Goal: Information Seeking & Learning: Learn about a topic

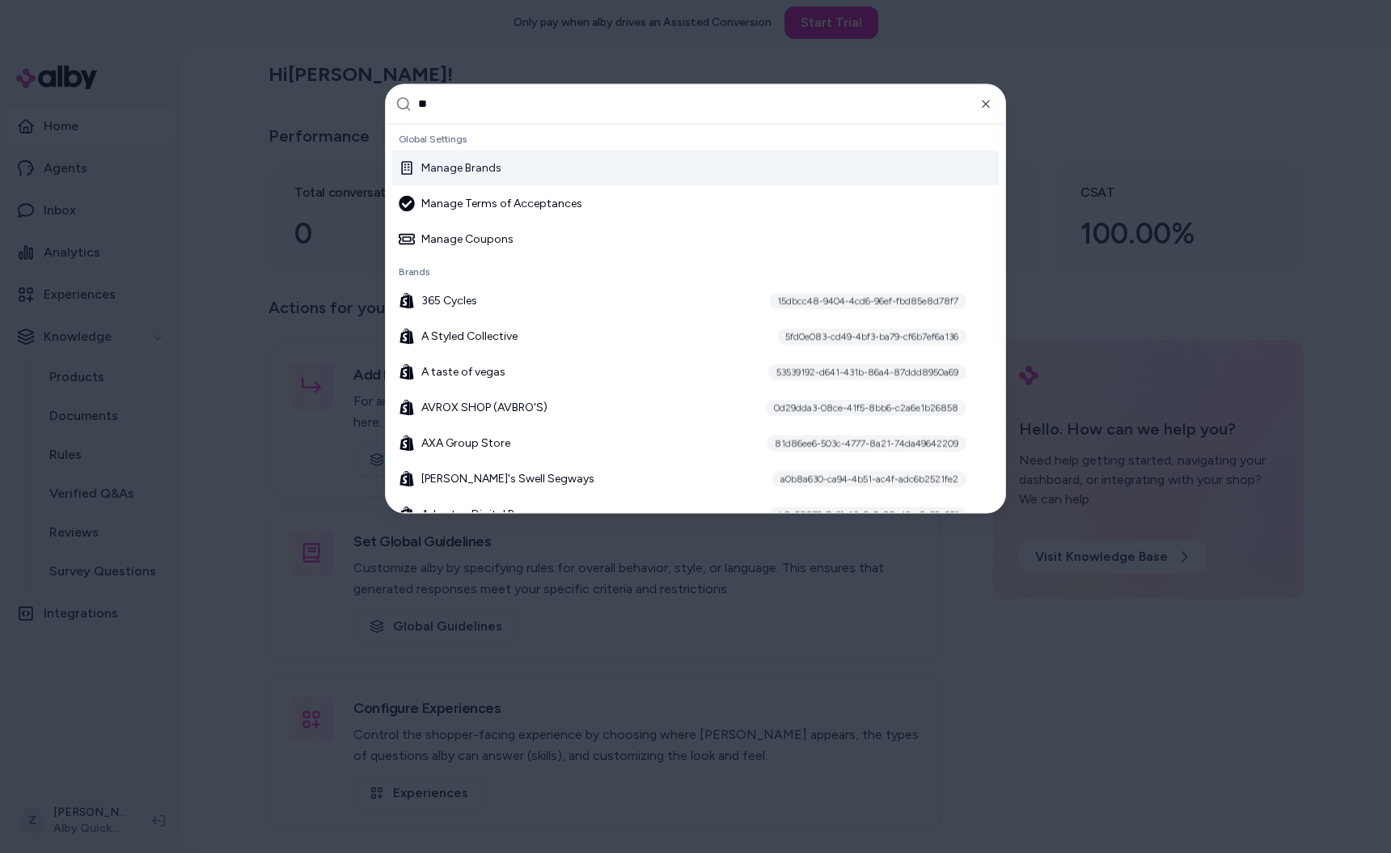
type input "***"
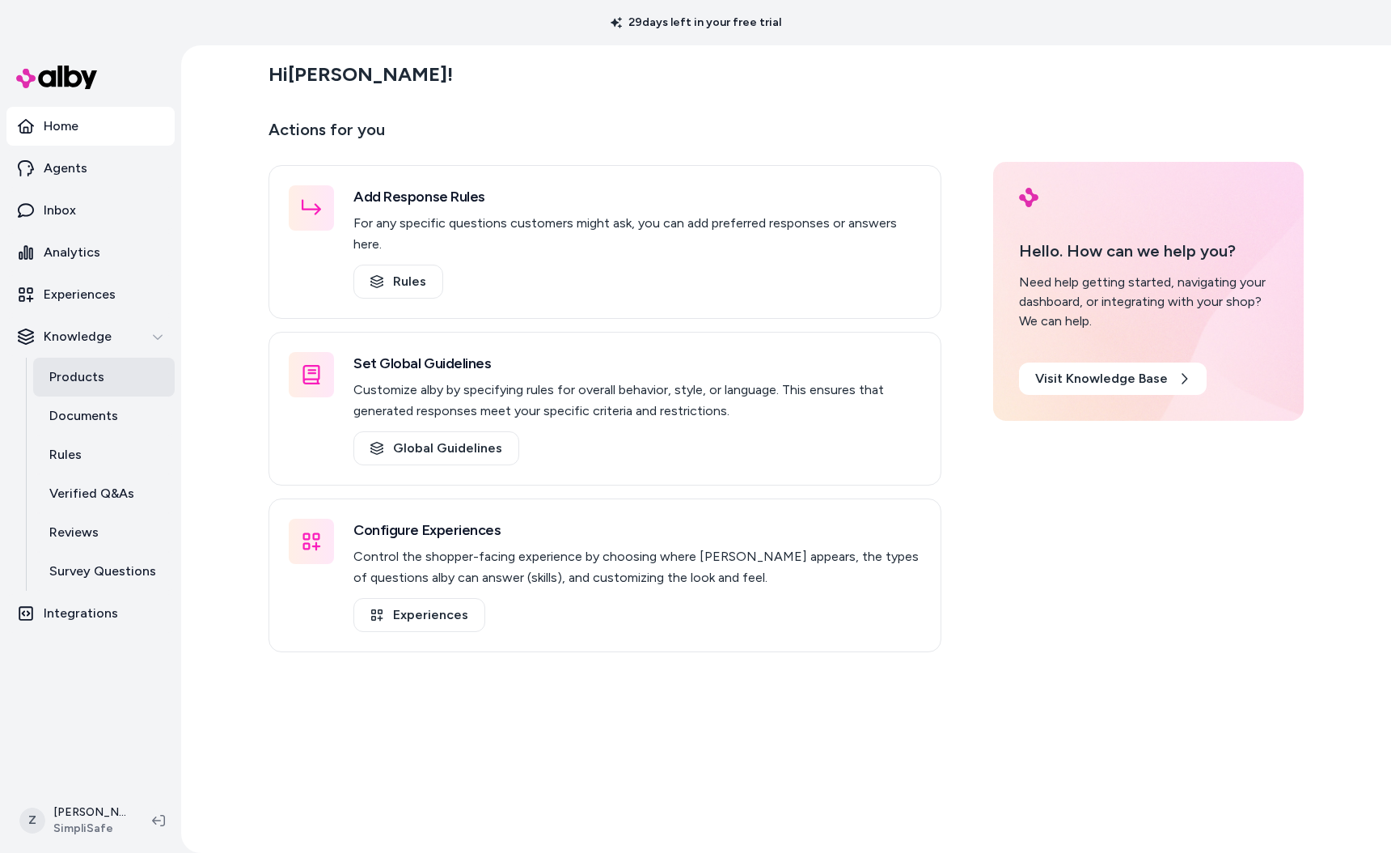
click at [103, 394] on link "Products" at bounding box center [104, 377] width 142 height 39
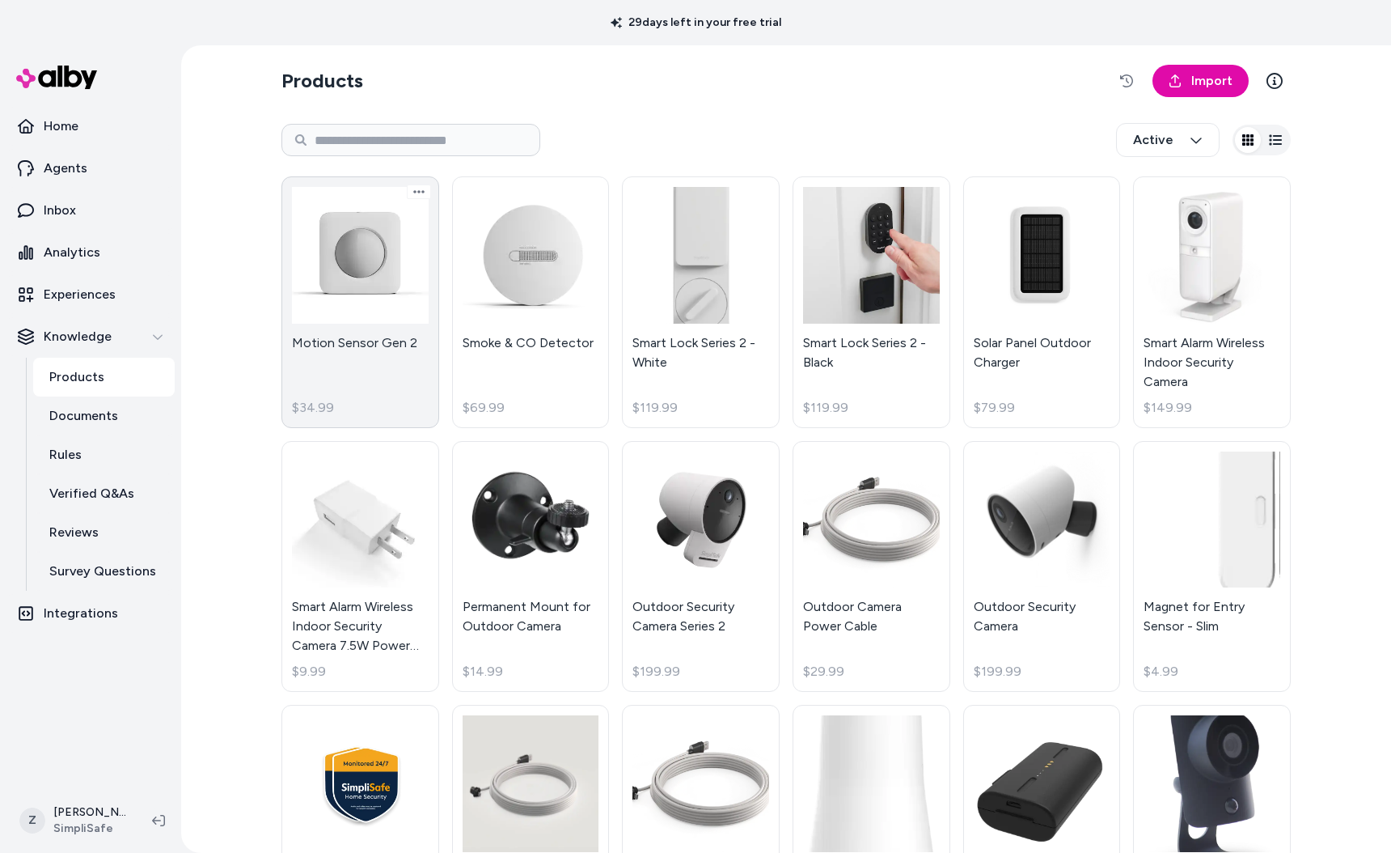
click at [341, 289] on link "Motion Sensor Gen 2 $34.99" at bounding box center [361, 302] width 158 height 252
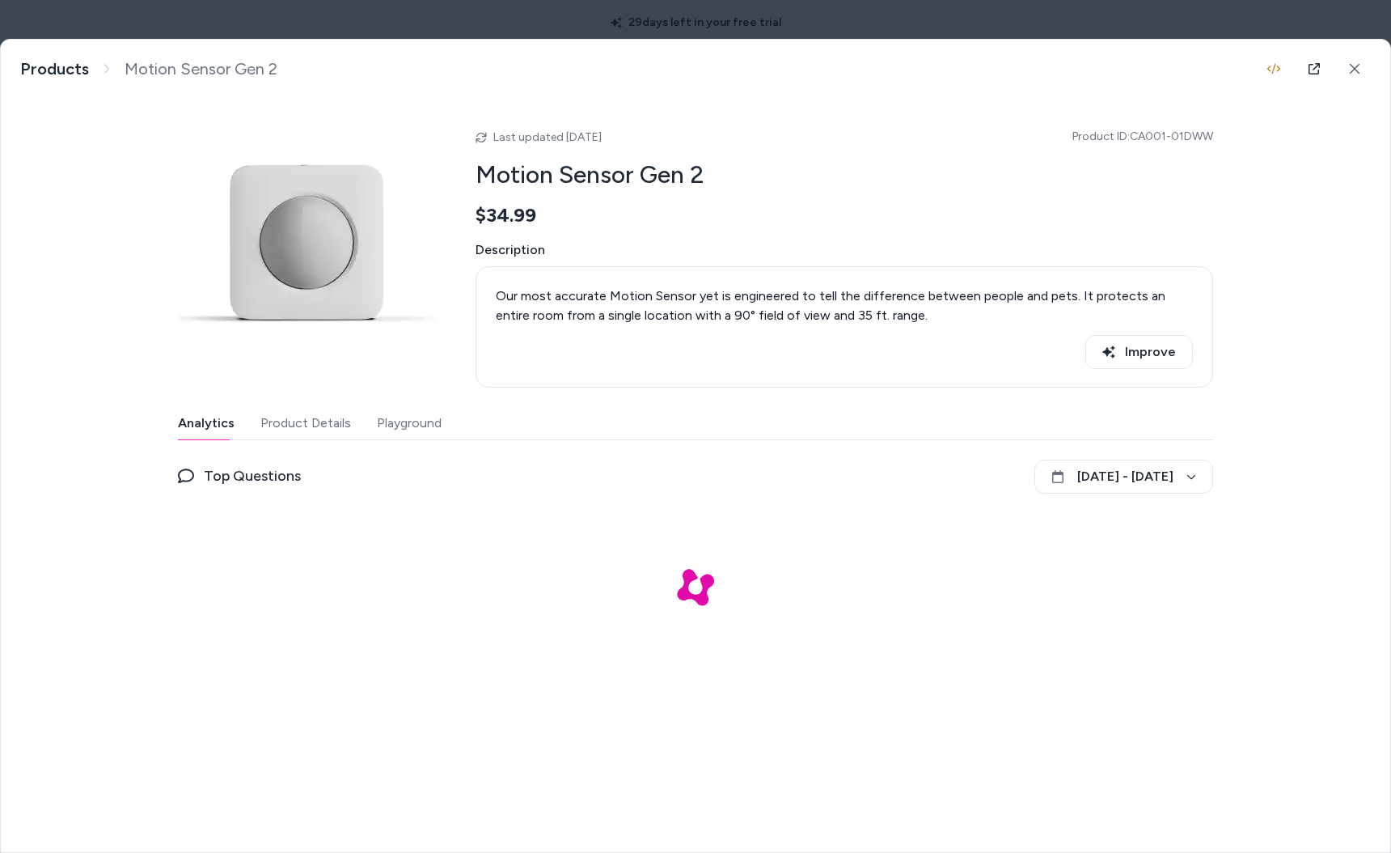
click at [320, 433] on button "Product Details" at bounding box center [306, 423] width 91 height 32
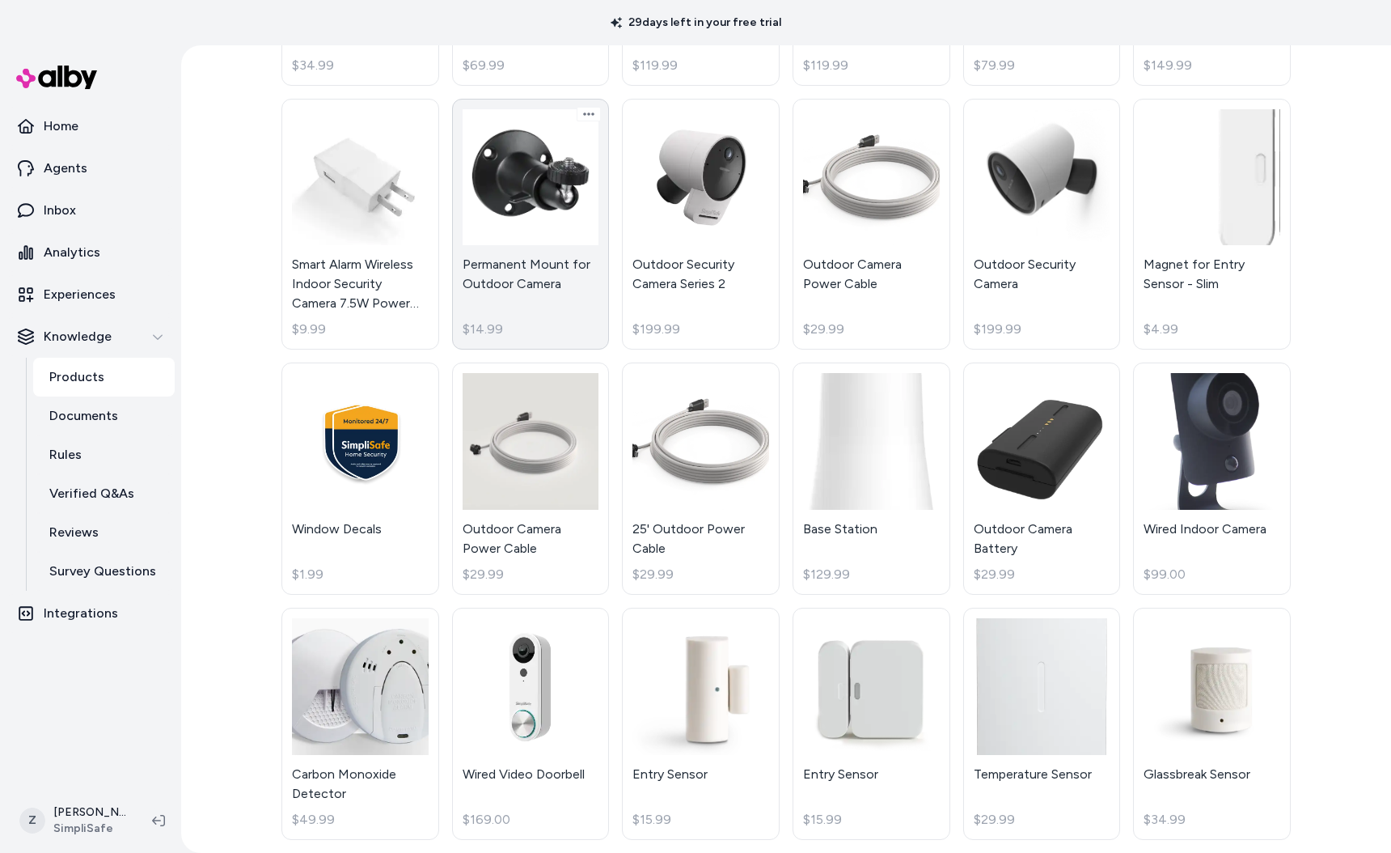
scroll to position [1311, 0]
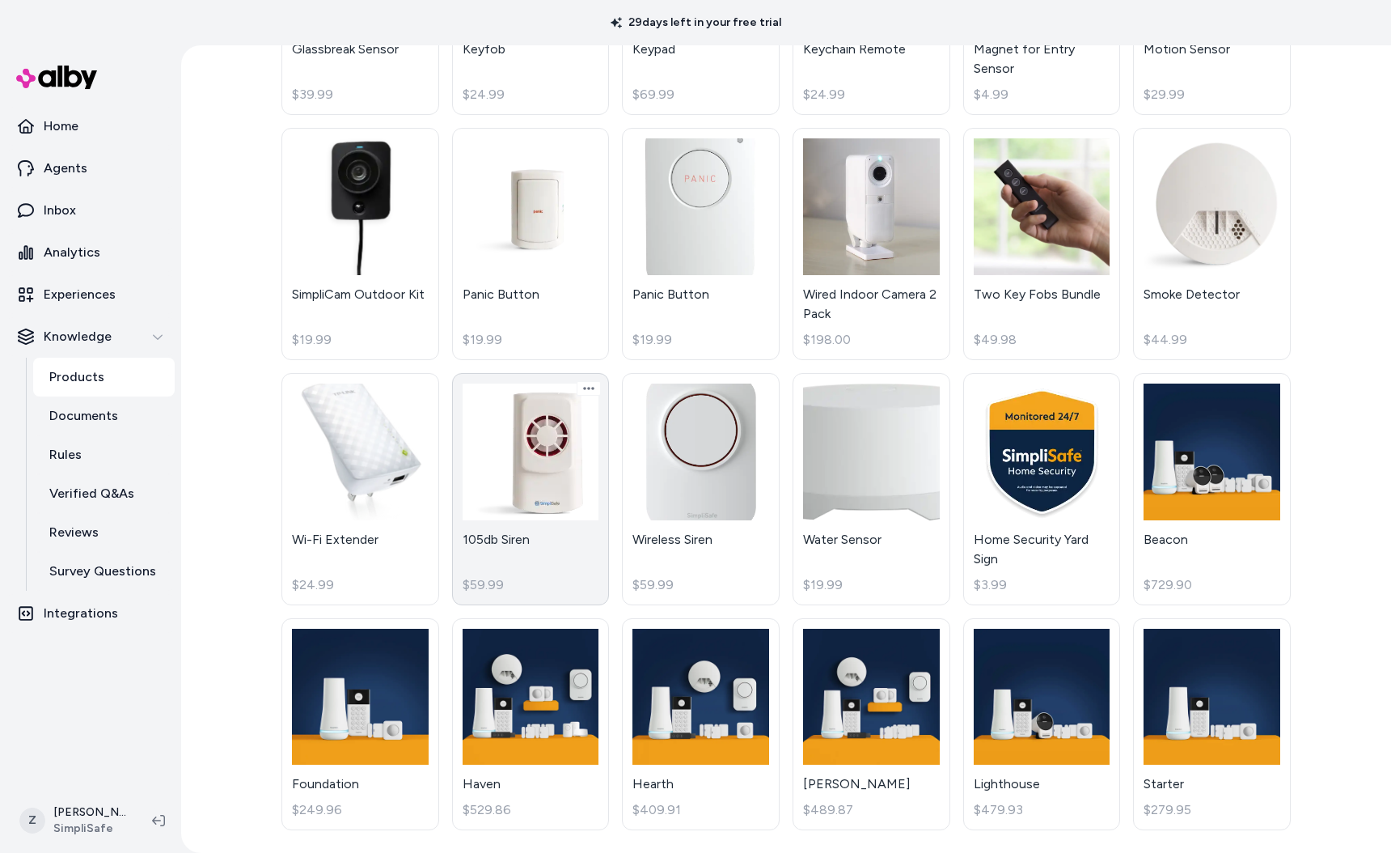
click at [564, 600] on link "105db Siren $59.99" at bounding box center [531, 489] width 158 height 232
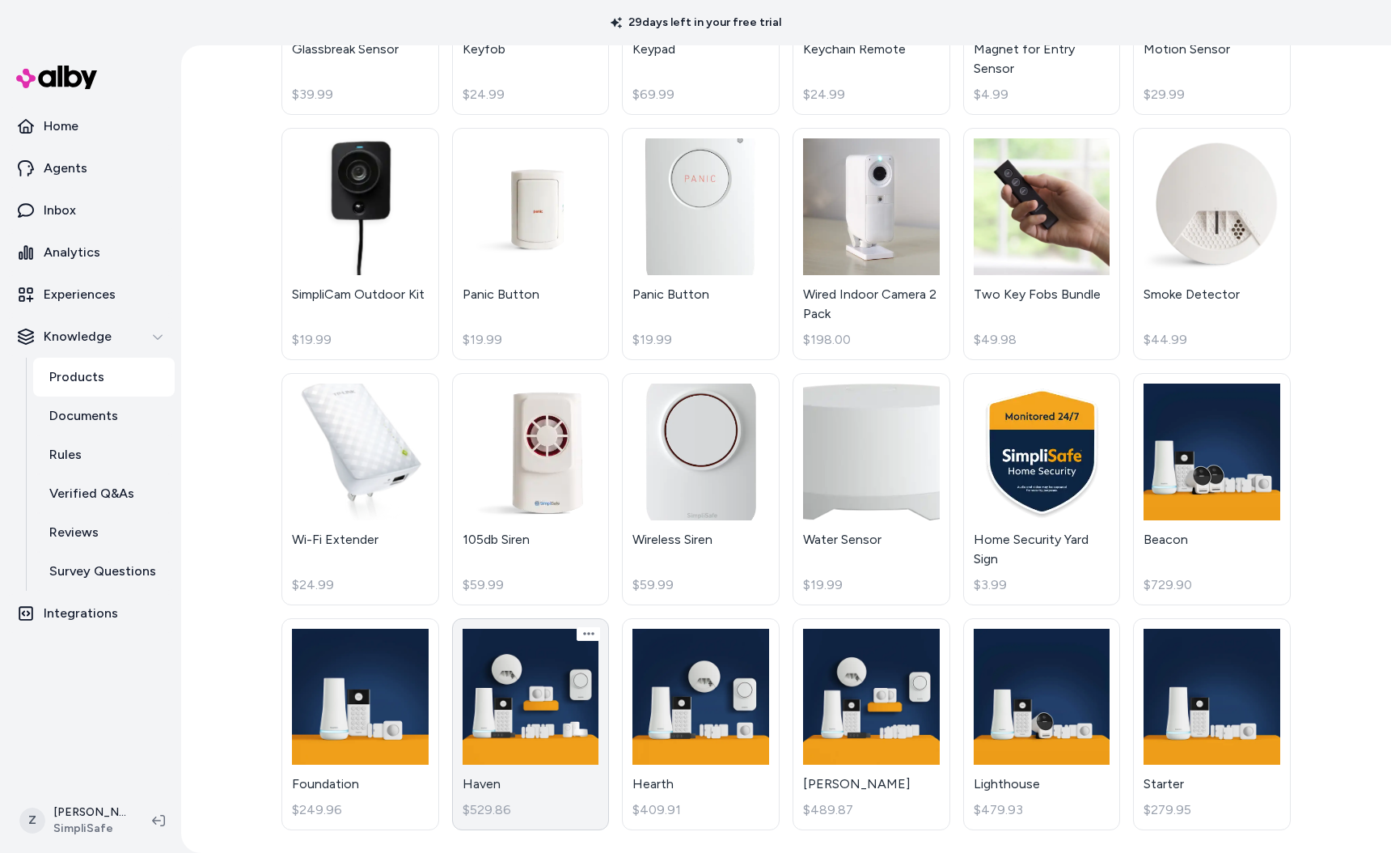
click at [563, 657] on link "Haven $529.86" at bounding box center [531, 724] width 158 height 213
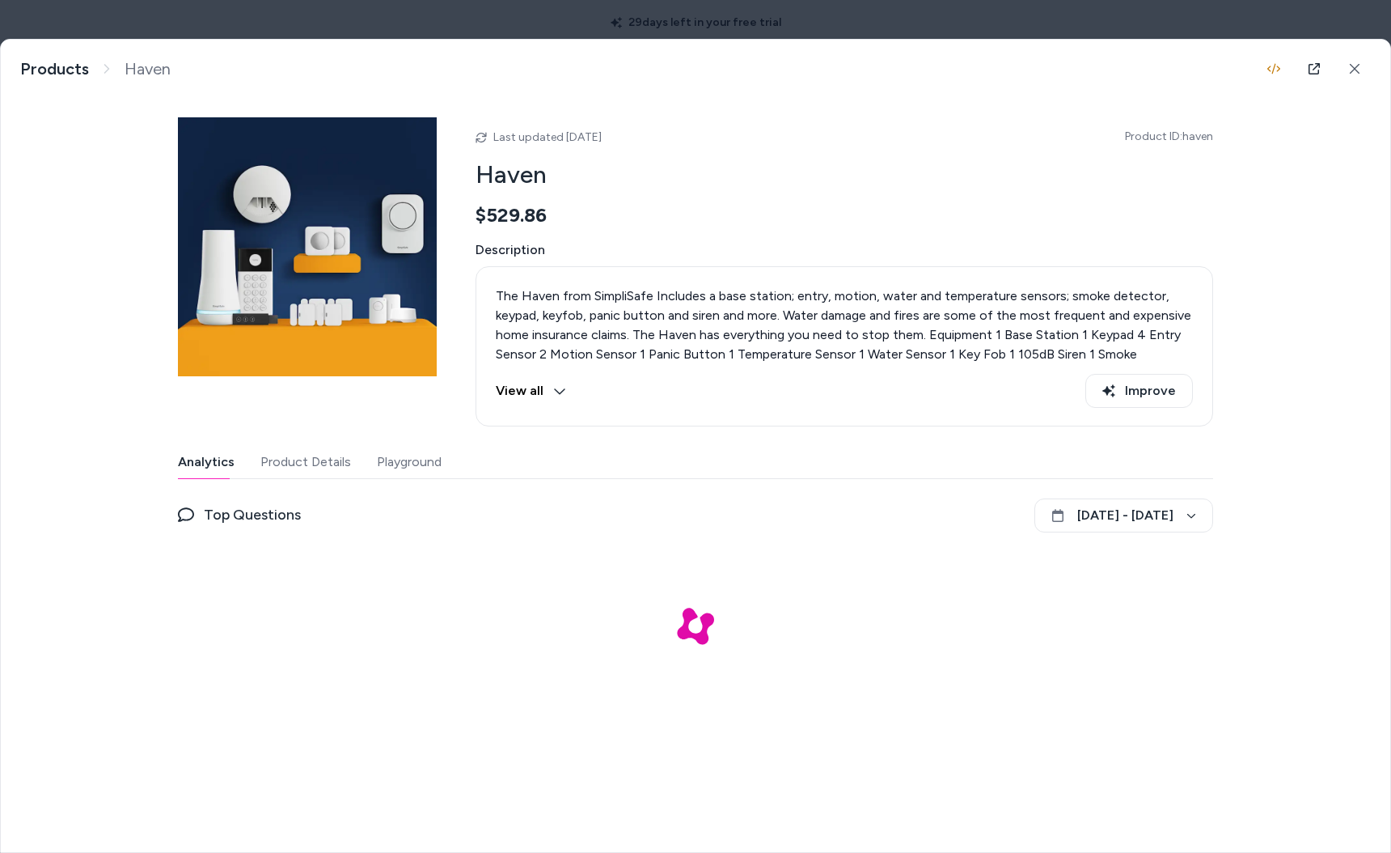
click at [303, 466] on button "Product Details" at bounding box center [306, 462] width 91 height 32
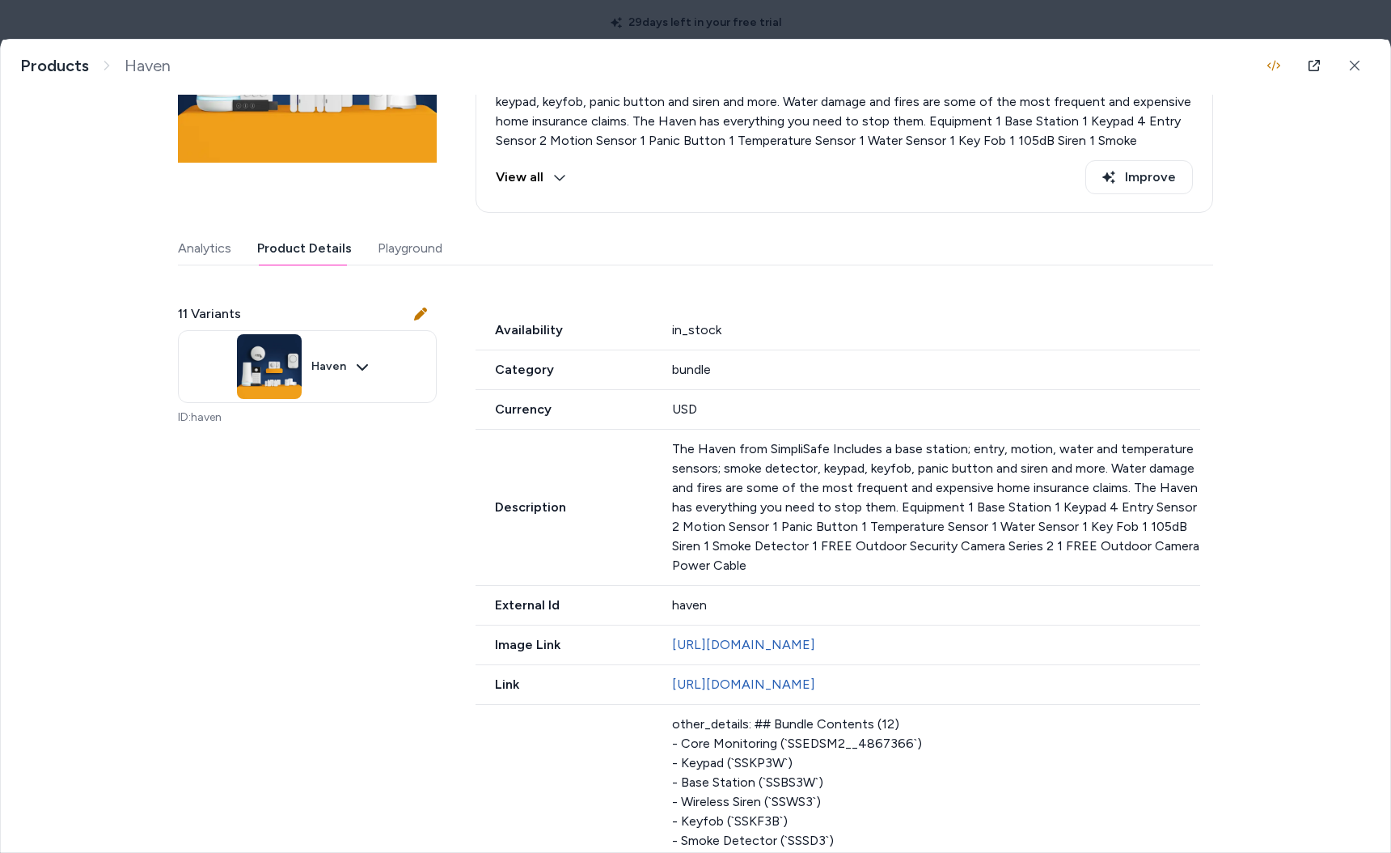
scroll to position [36, 0]
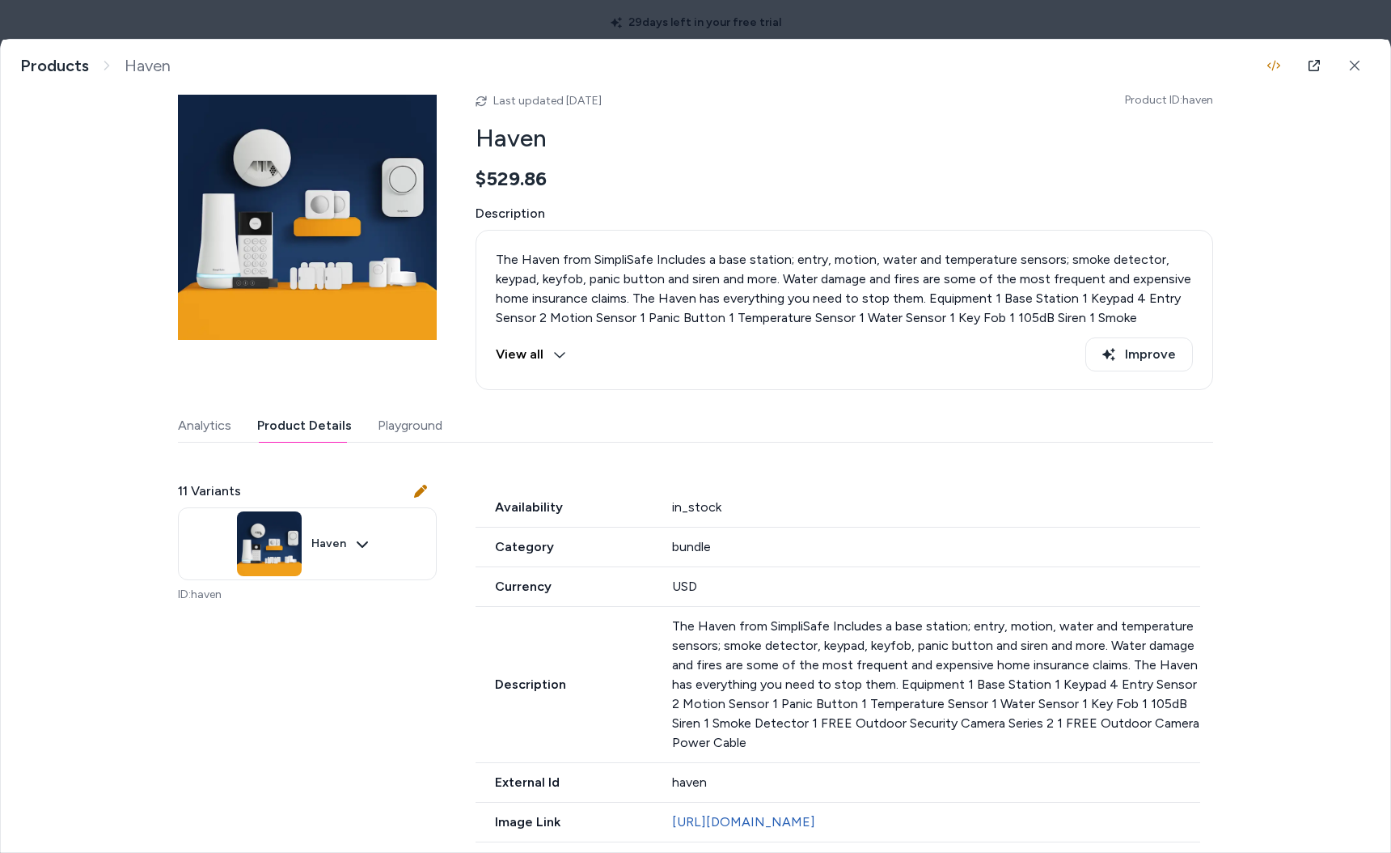
click at [304, 418] on button "Product Details" at bounding box center [304, 425] width 95 height 32
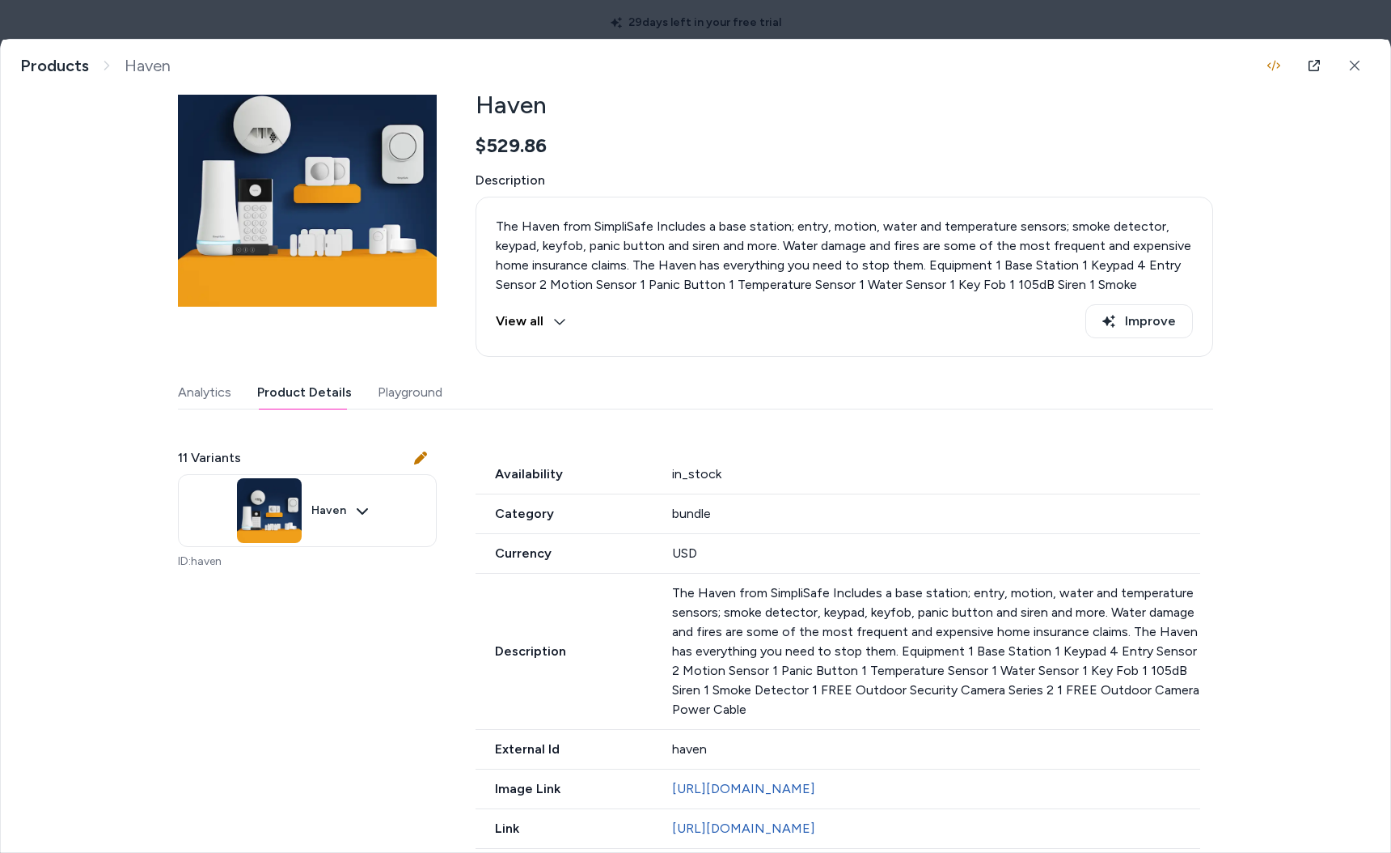
scroll to position [0, 0]
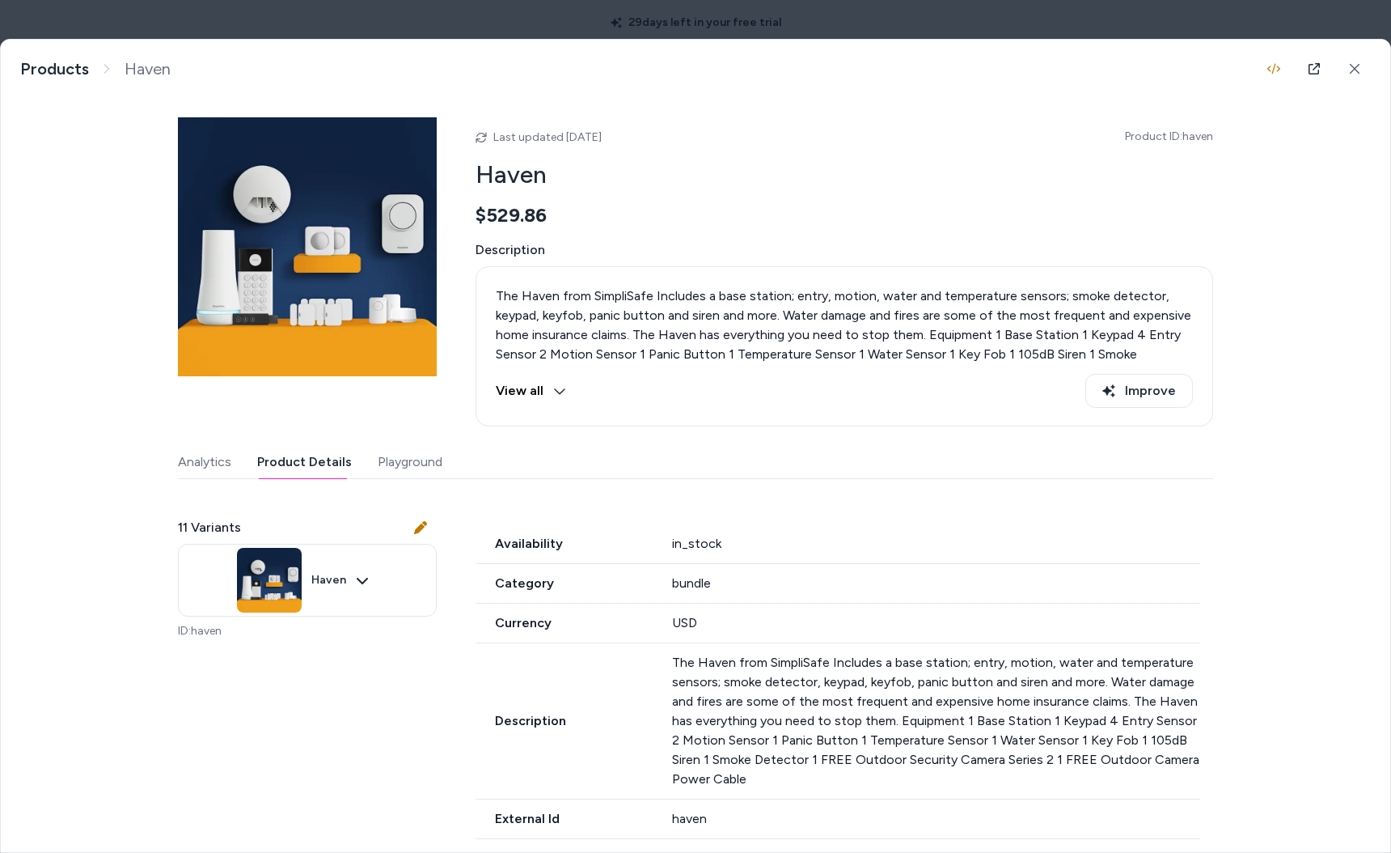
click at [135, 69] on span "Haven" at bounding box center [148, 69] width 46 height 20
click at [9, 73] on div "Haven The Haven from SimpliSafe Includes a base station; entry, motion, water a…" at bounding box center [696, 69] width 1390 height 58
click at [41, 70] on link "Products" at bounding box center [54, 69] width 69 height 20
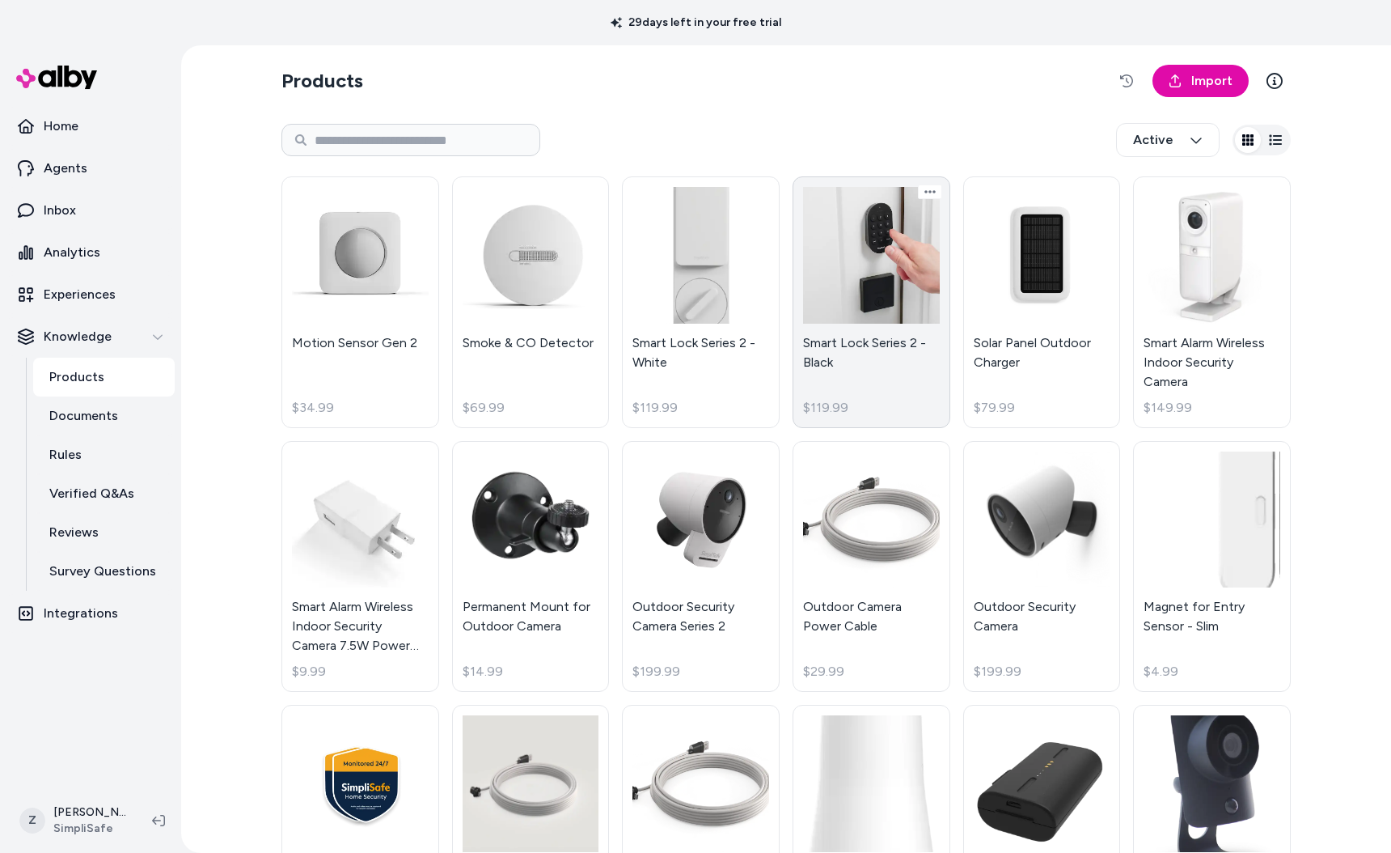
click at [837, 331] on link "Smart Lock Series 2 - Black $119.99" at bounding box center [872, 302] width 158 height 252
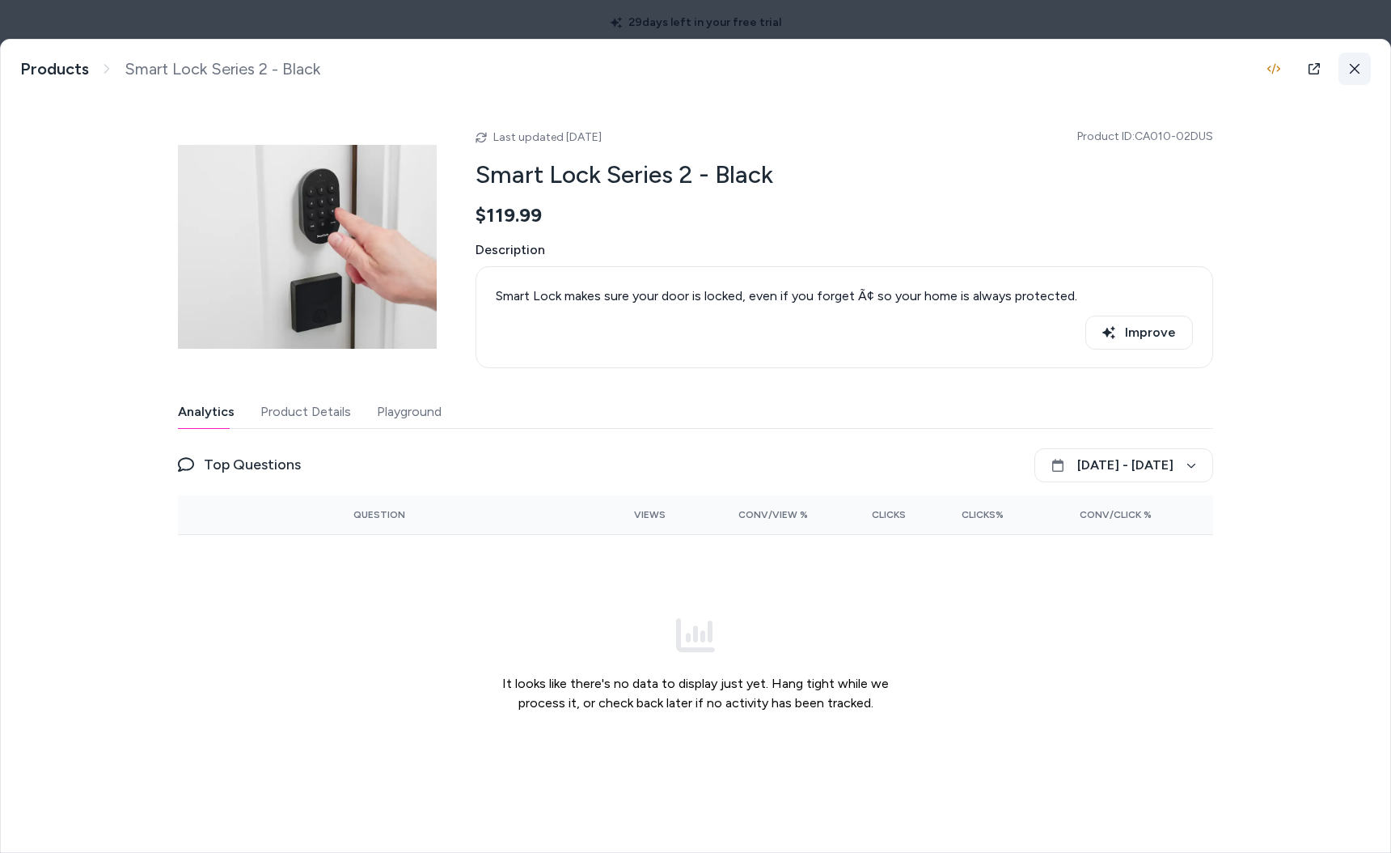
click at [1353, 76] on button at bounding box center [1355, 69] width 32 height 32
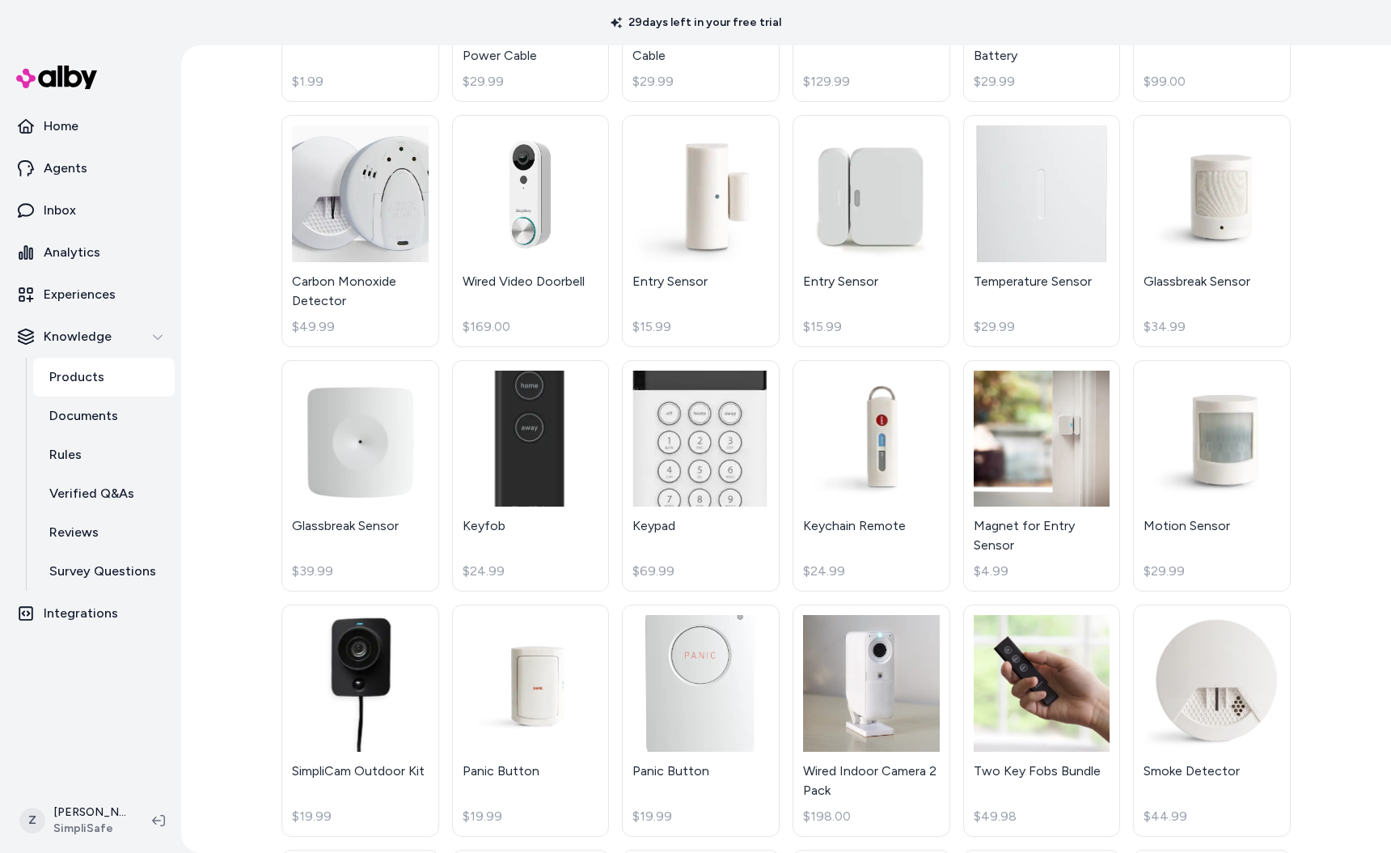
scroll to position [1311, 0]
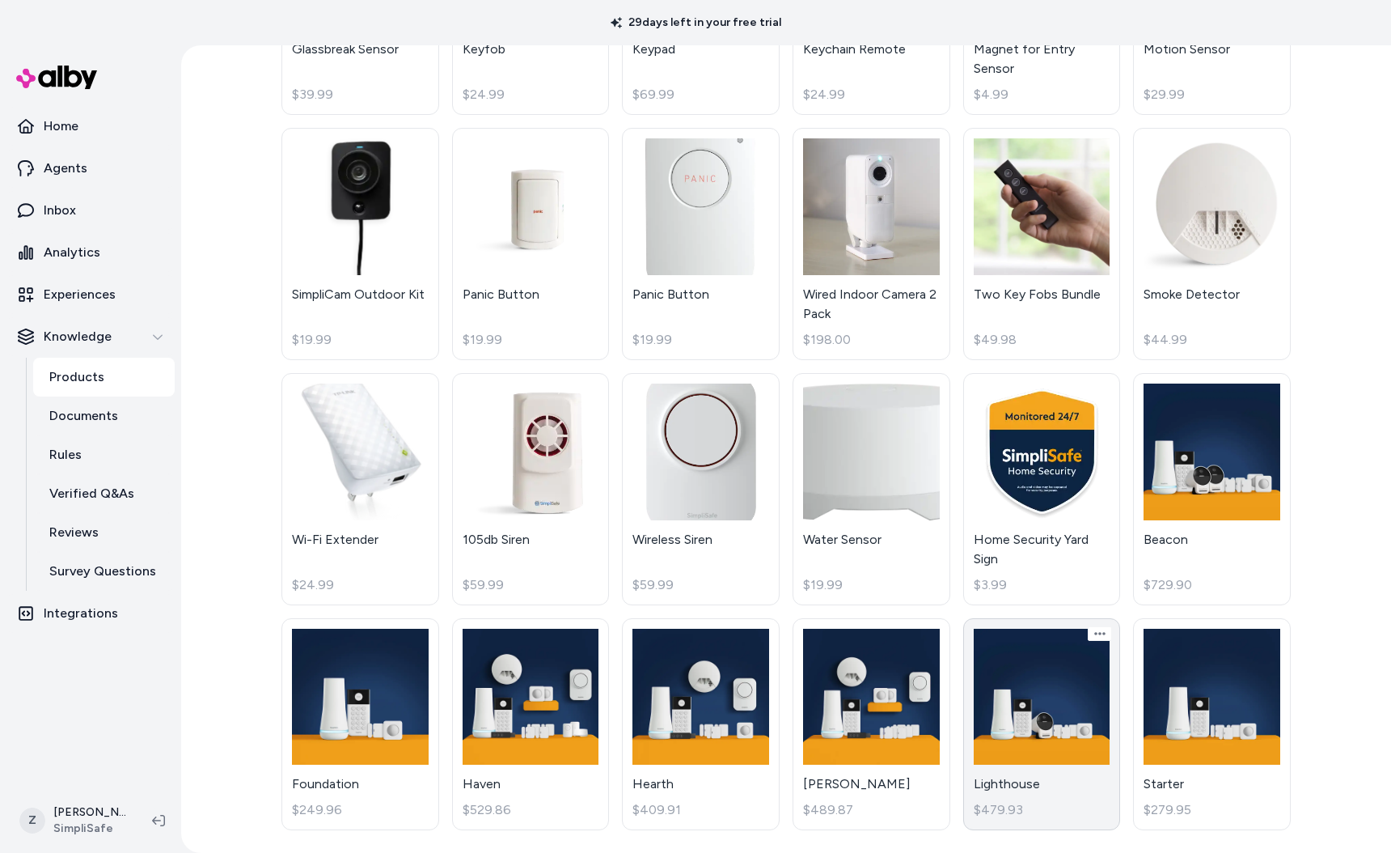
click at [1023, 743] on link "Lighthouse $479.93" at bounding box center [1043, 724] width 158 height 213
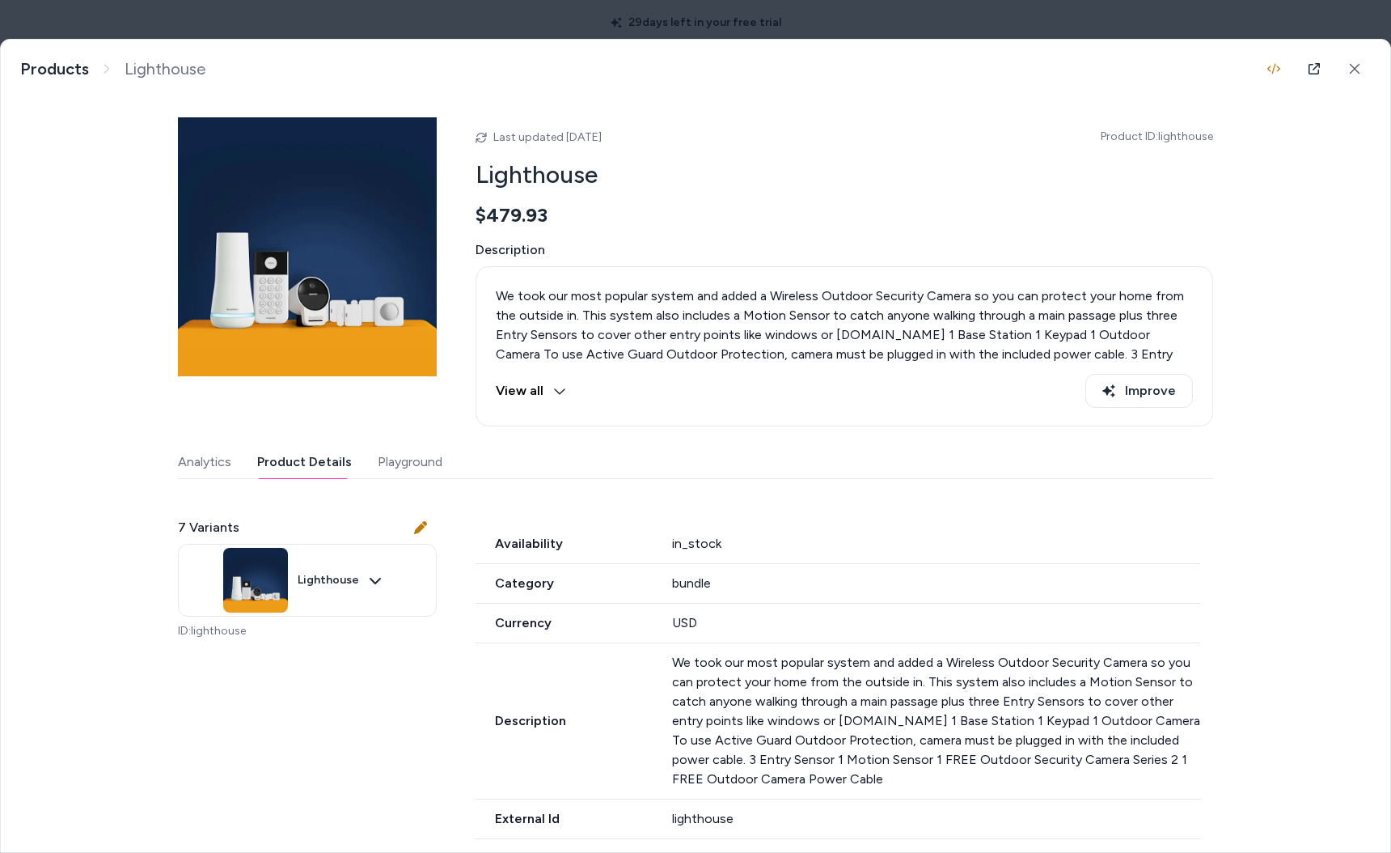
click at [286, 462] on button "Product Details" at bounding box center [304, 462] width 95 height 32
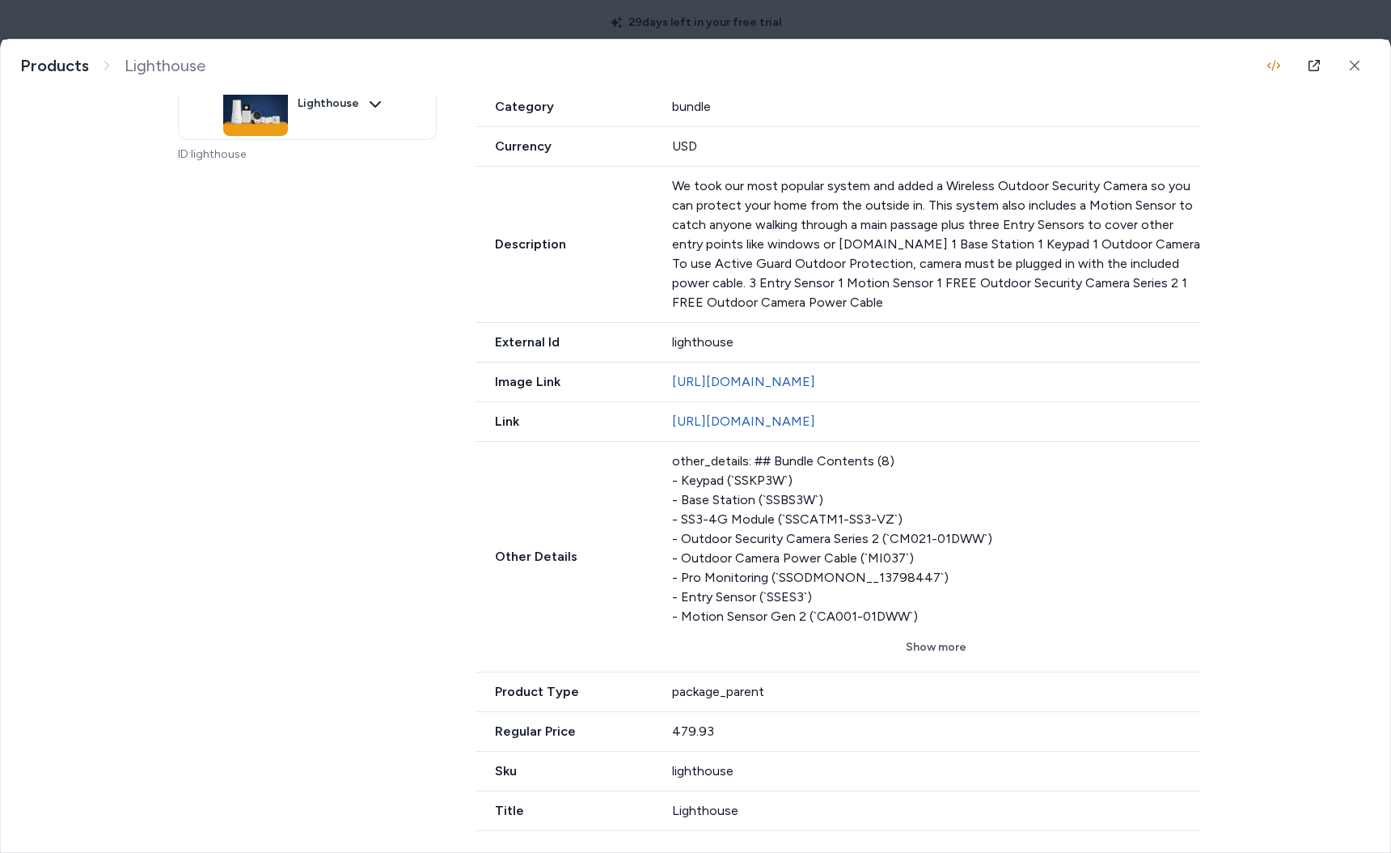
scroll to position [467, 0]
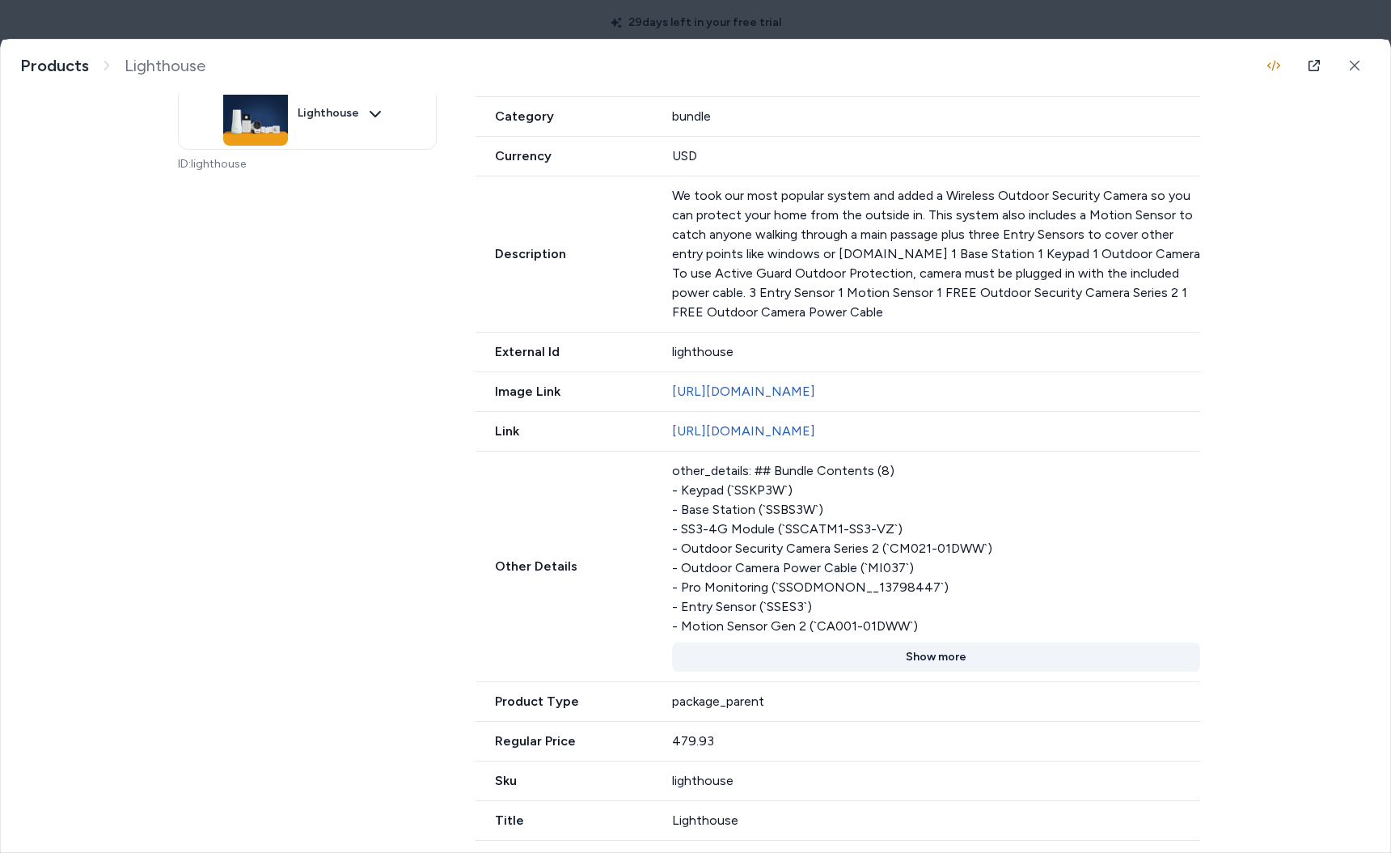
click at [915, 671] on button "Show more" at bounding box center [936, 656] width 529 height 29
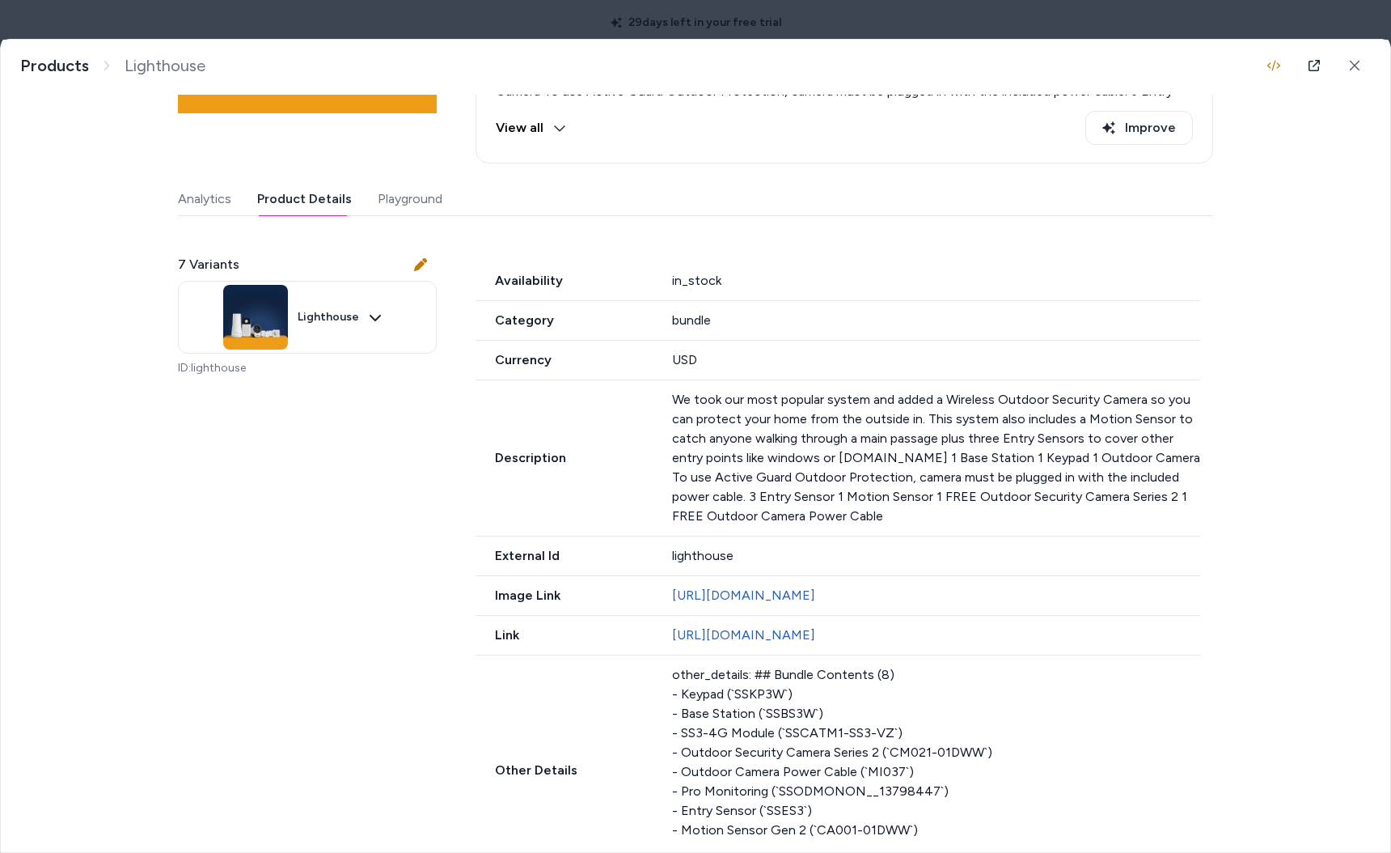
scroll to position [501, 0]
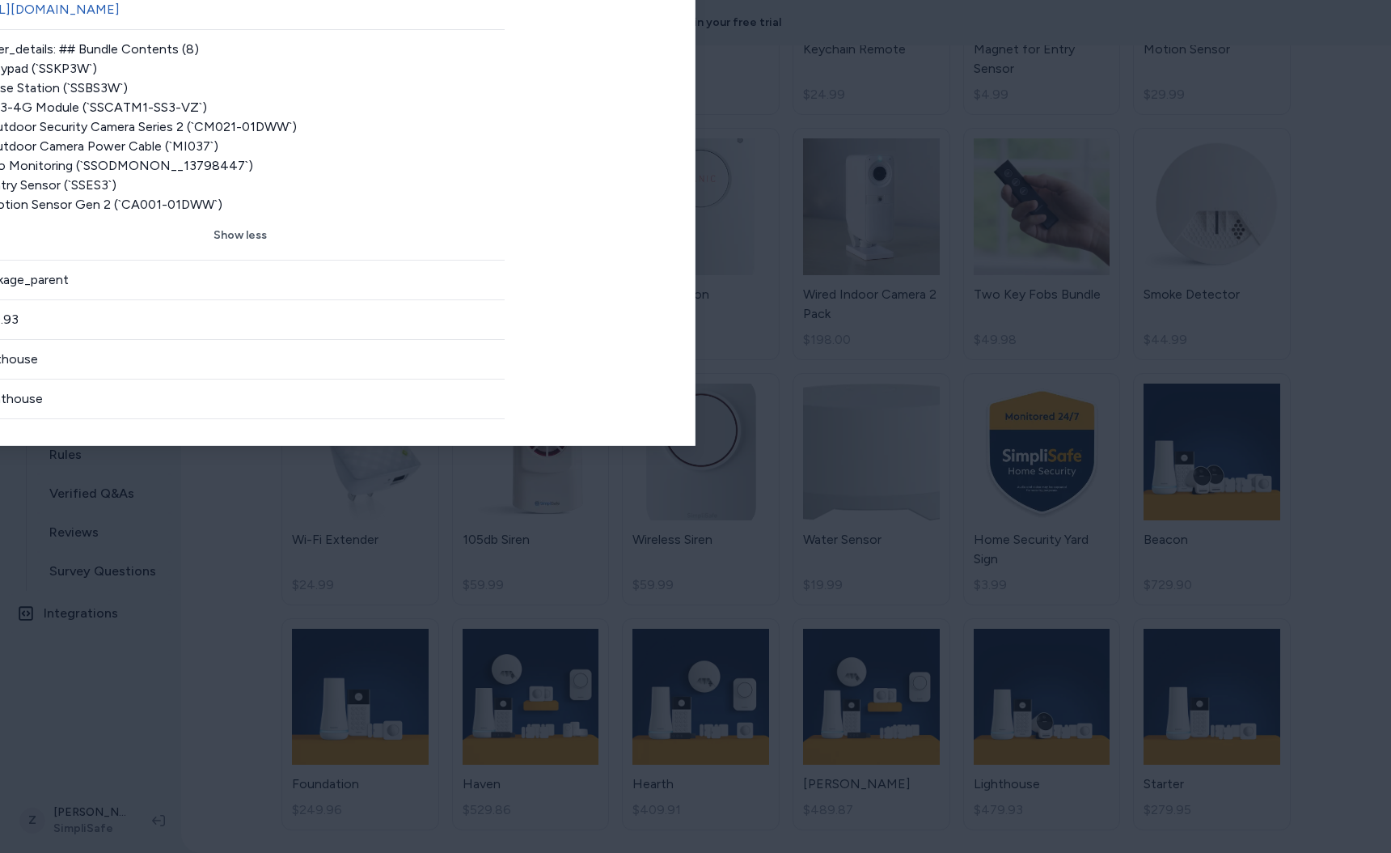
click at [997, 27] on div at bounding box center [695, 426] width 1391 height 853
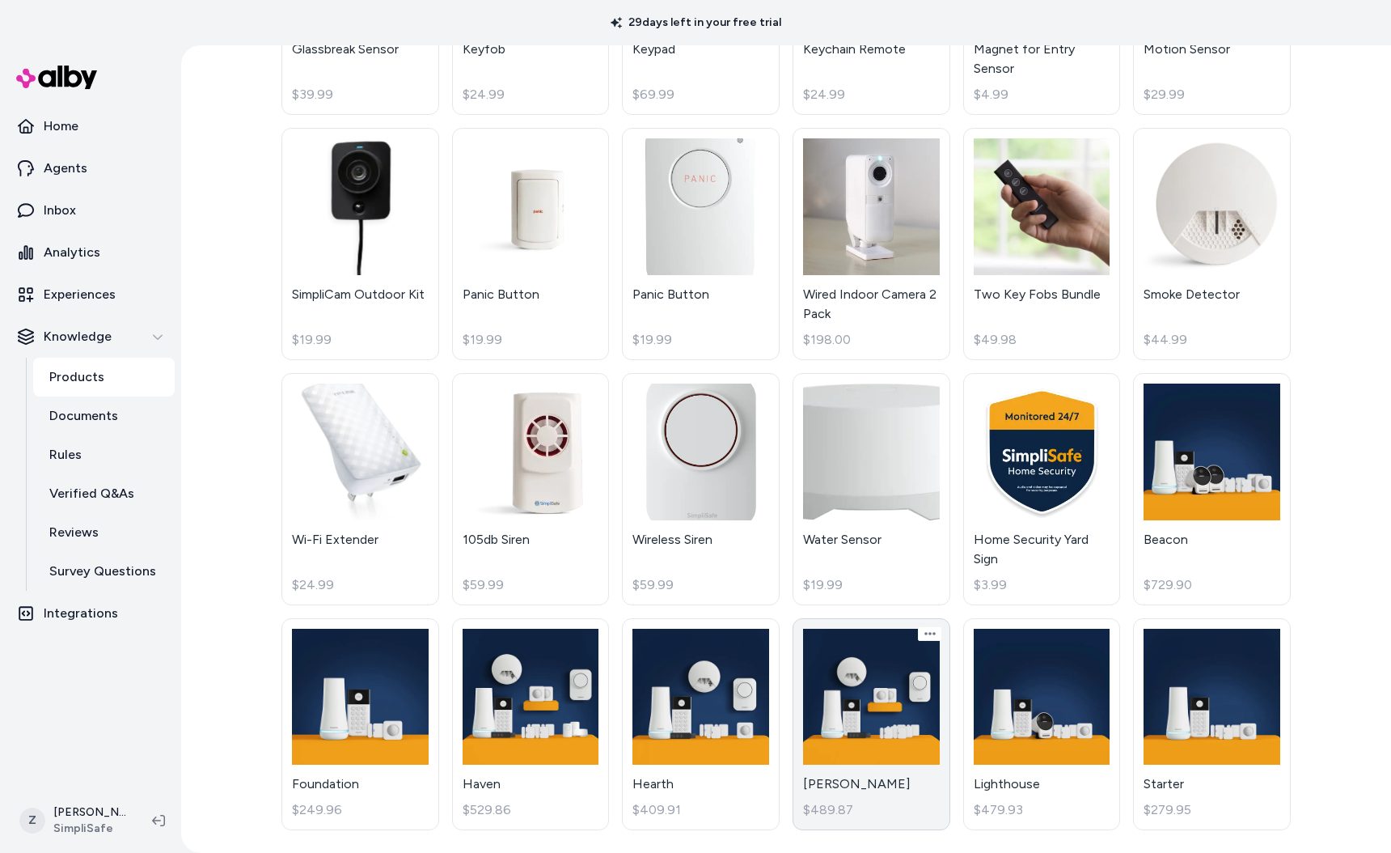
click at [841, 653] on link "[PERSON_NAME] $489.87" at bounding box center [872, 724] width 158 height 213
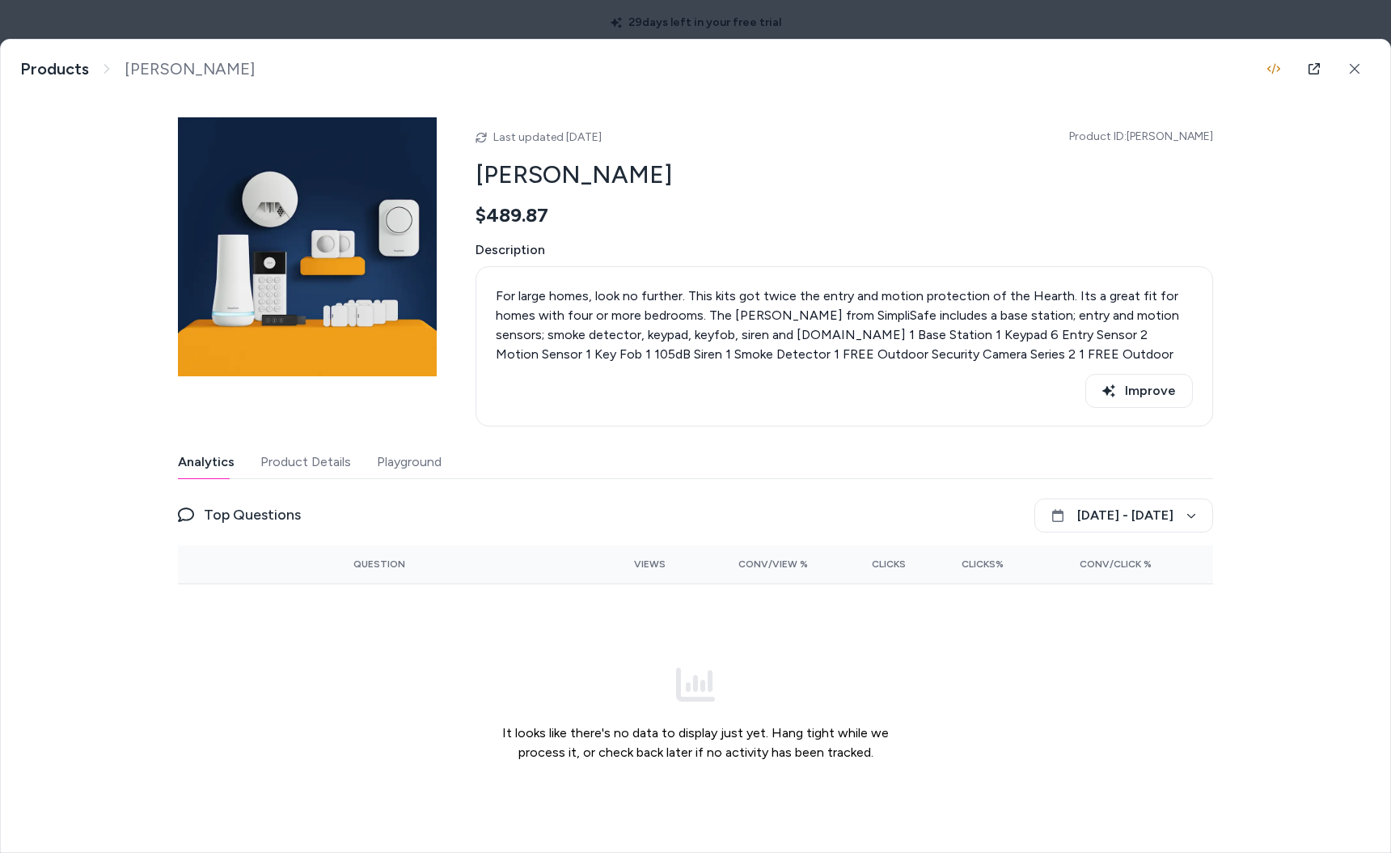
click at [284, 465] on button "Product Details" at bounding box center [306, 462] width 91 height 32
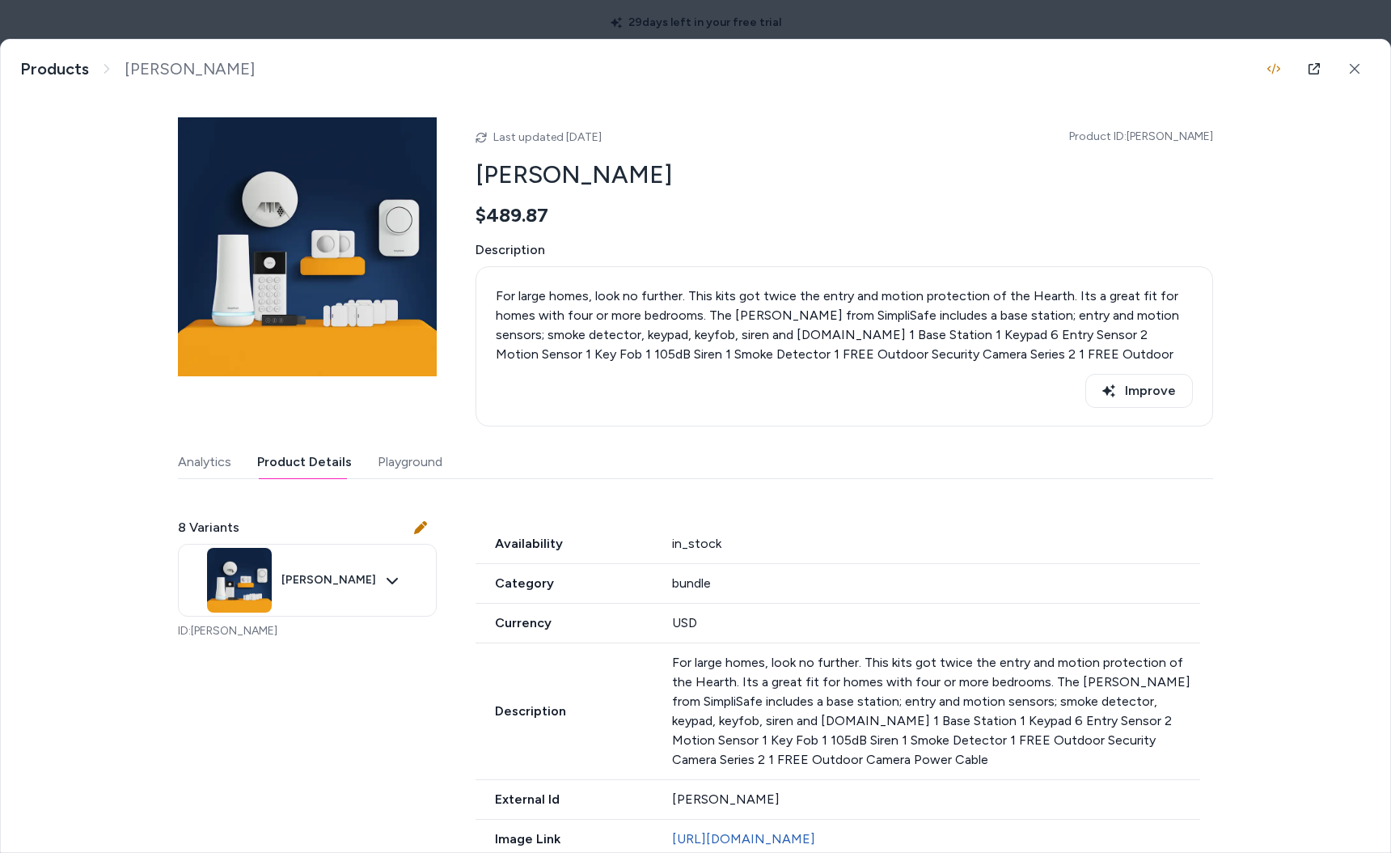
scroll to position [343, 0]
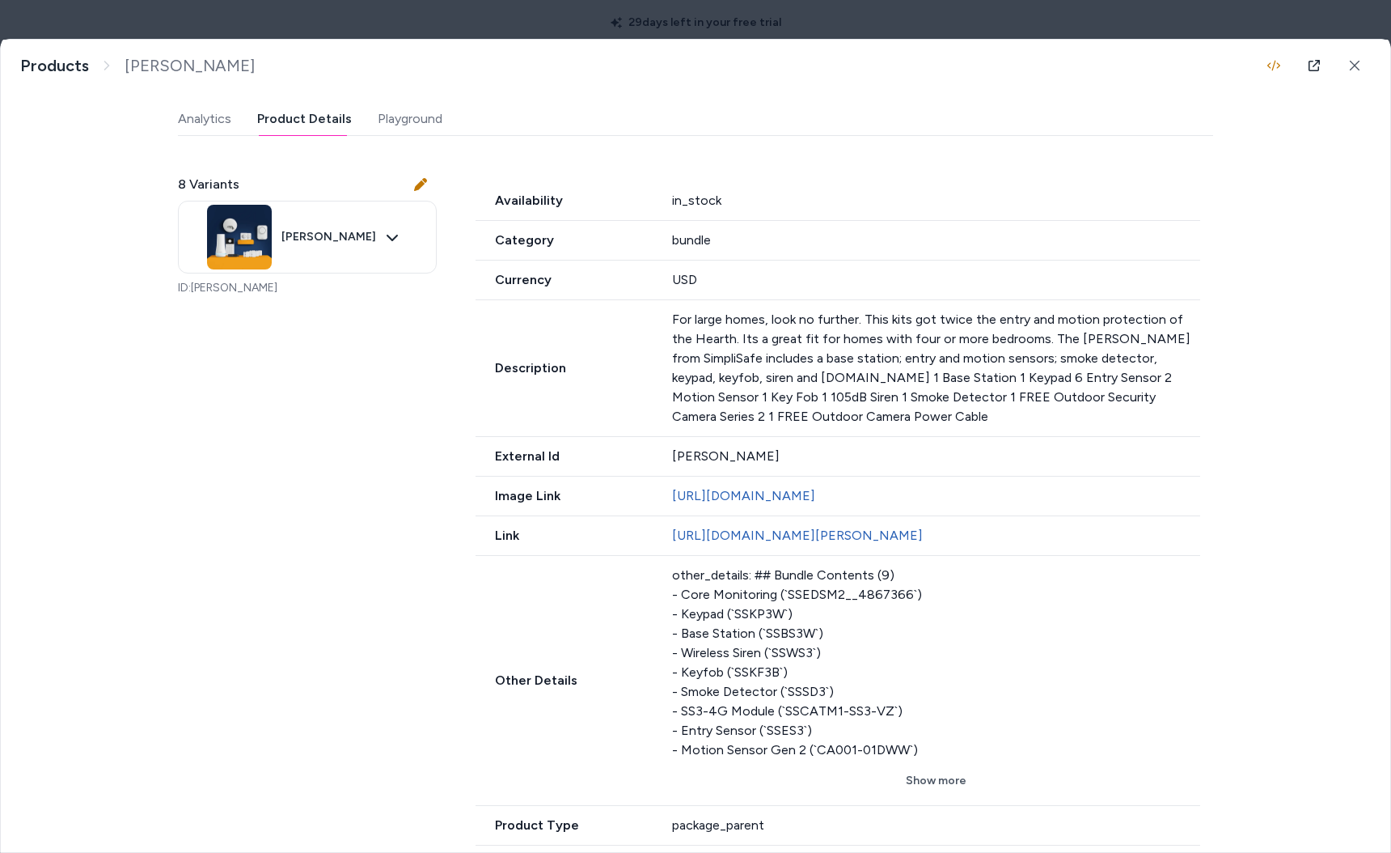
click at [561, 28] on body "29 days left in your free trial Home Agents Inbox Analytics Experiences Knowled…" at bounding box center [695, 426] width 1391 height 853
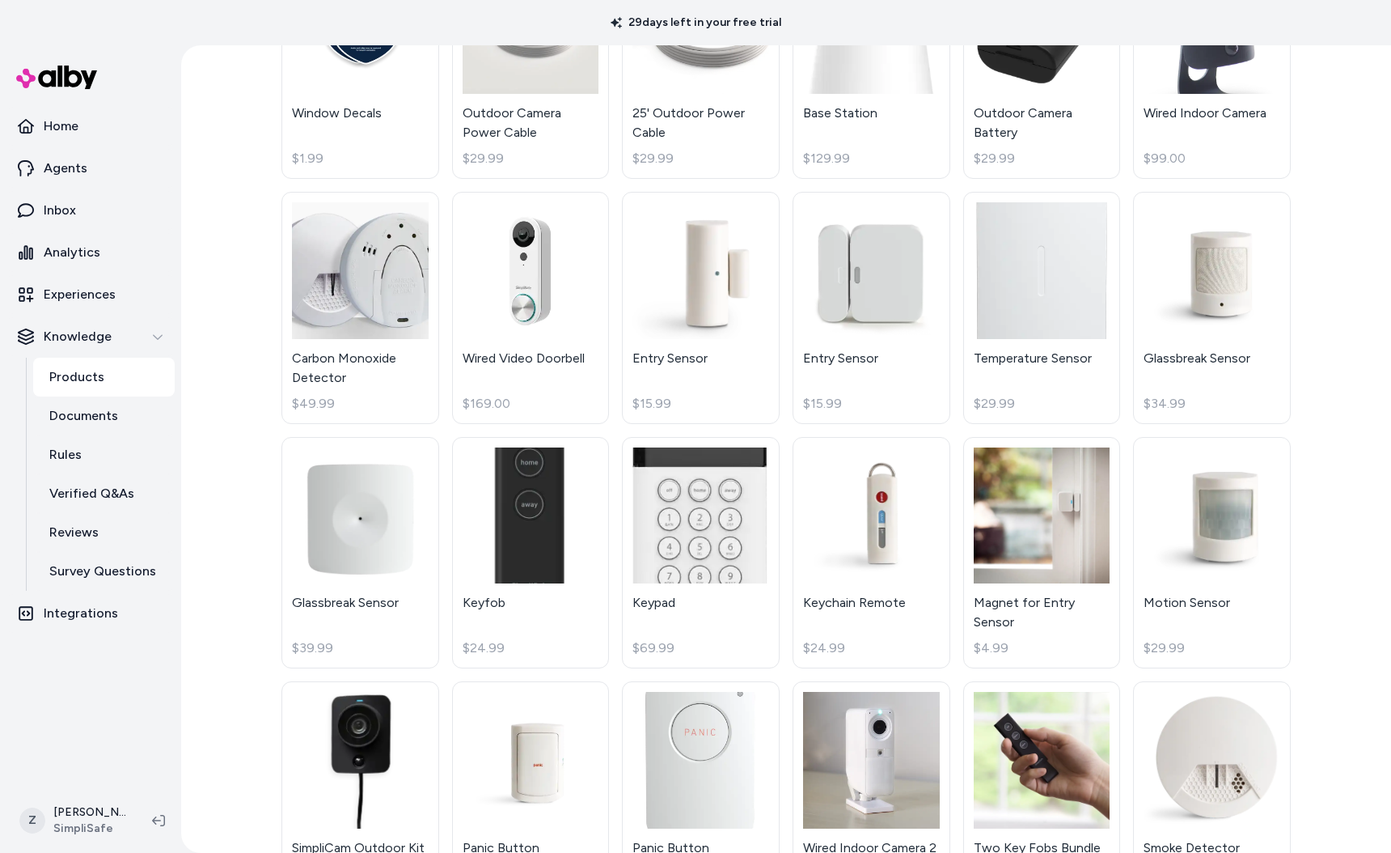
scroll to position [1311, 0]
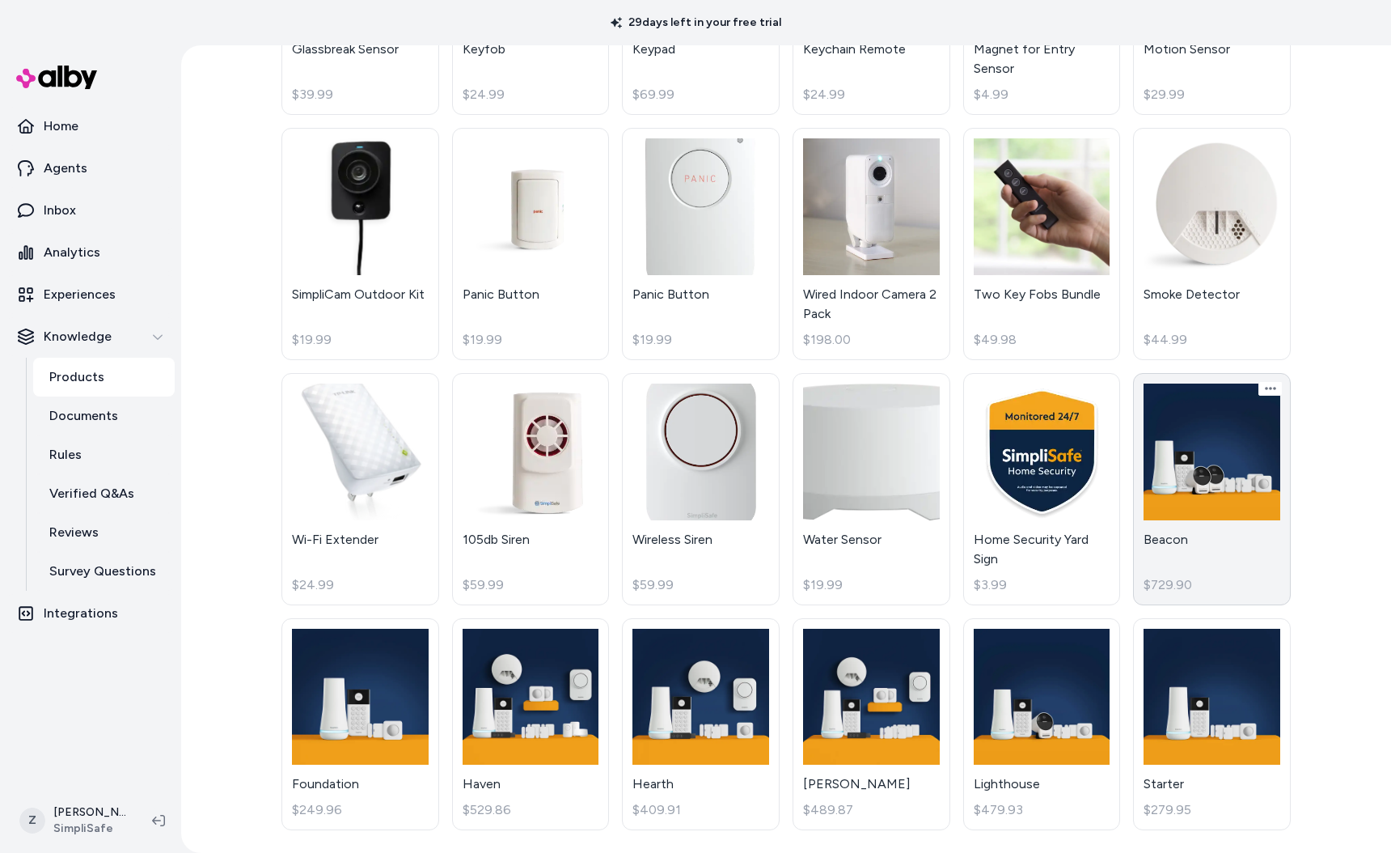
click at [1167, 479] on link "Beacon $729.90" at bounding box center [1212, 489] width 158 height 232
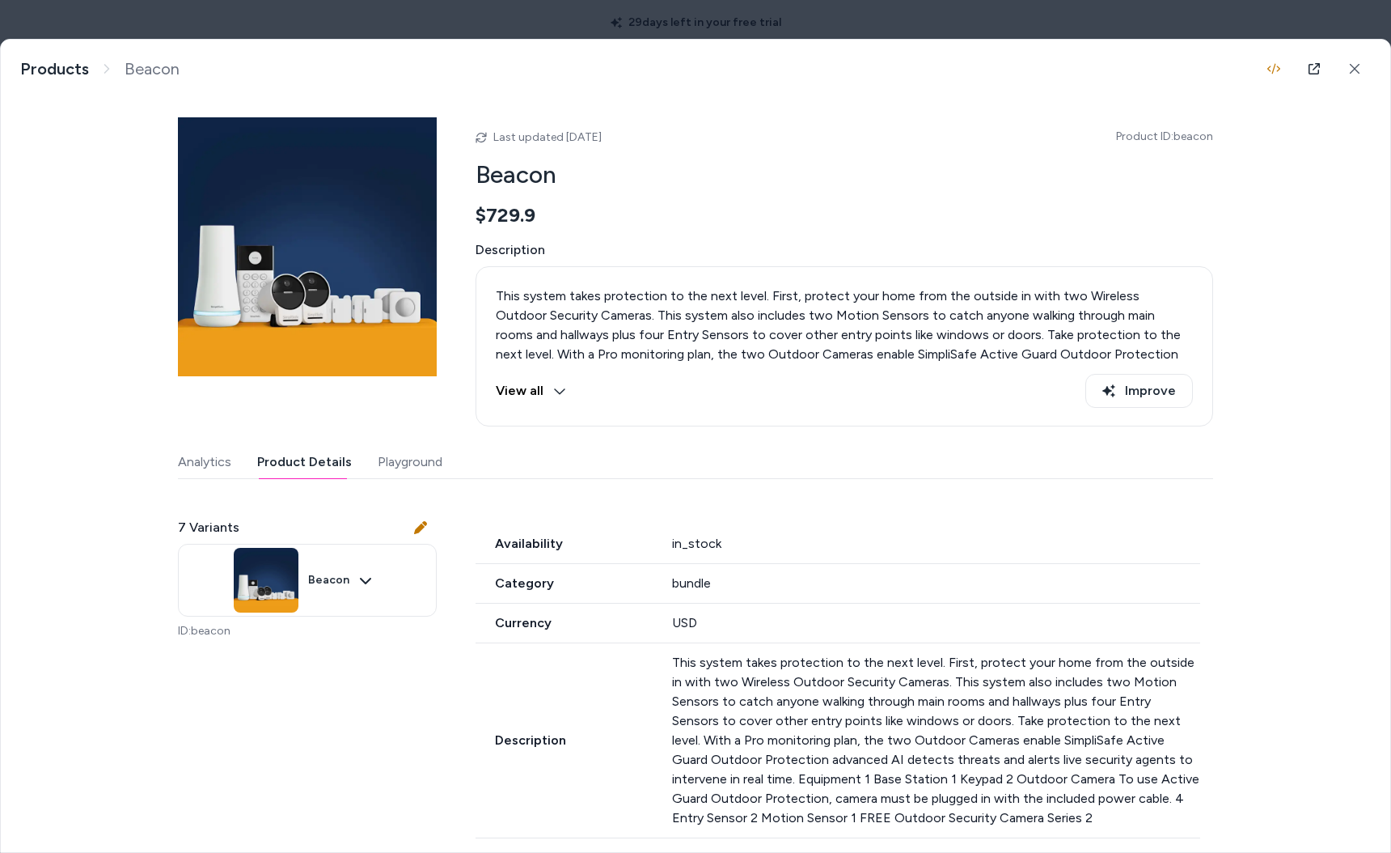
click at [312, 461] on button "Product Details" at bounding box center [304, 462] width 95 height 32
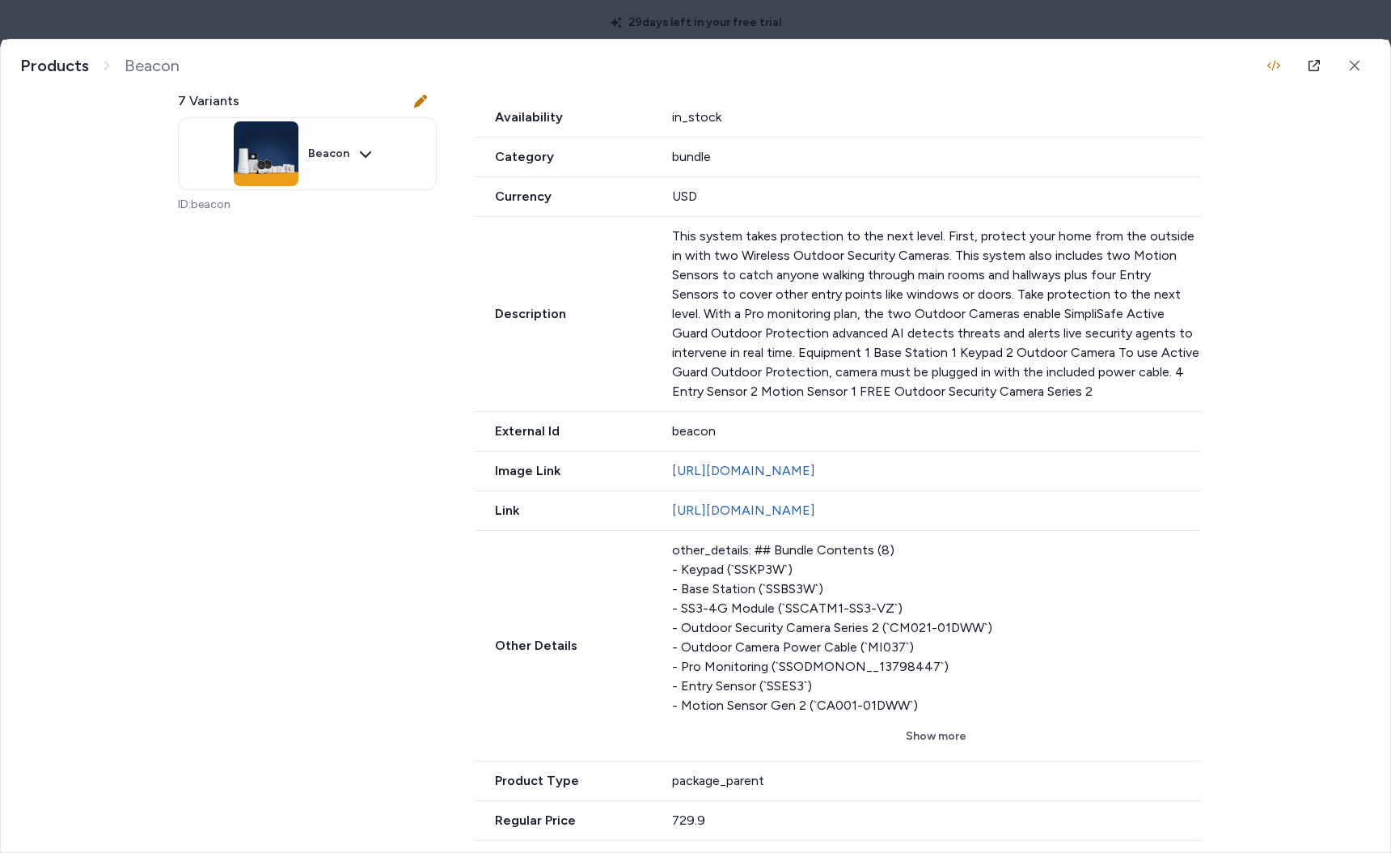
scroll to position [540, 0]
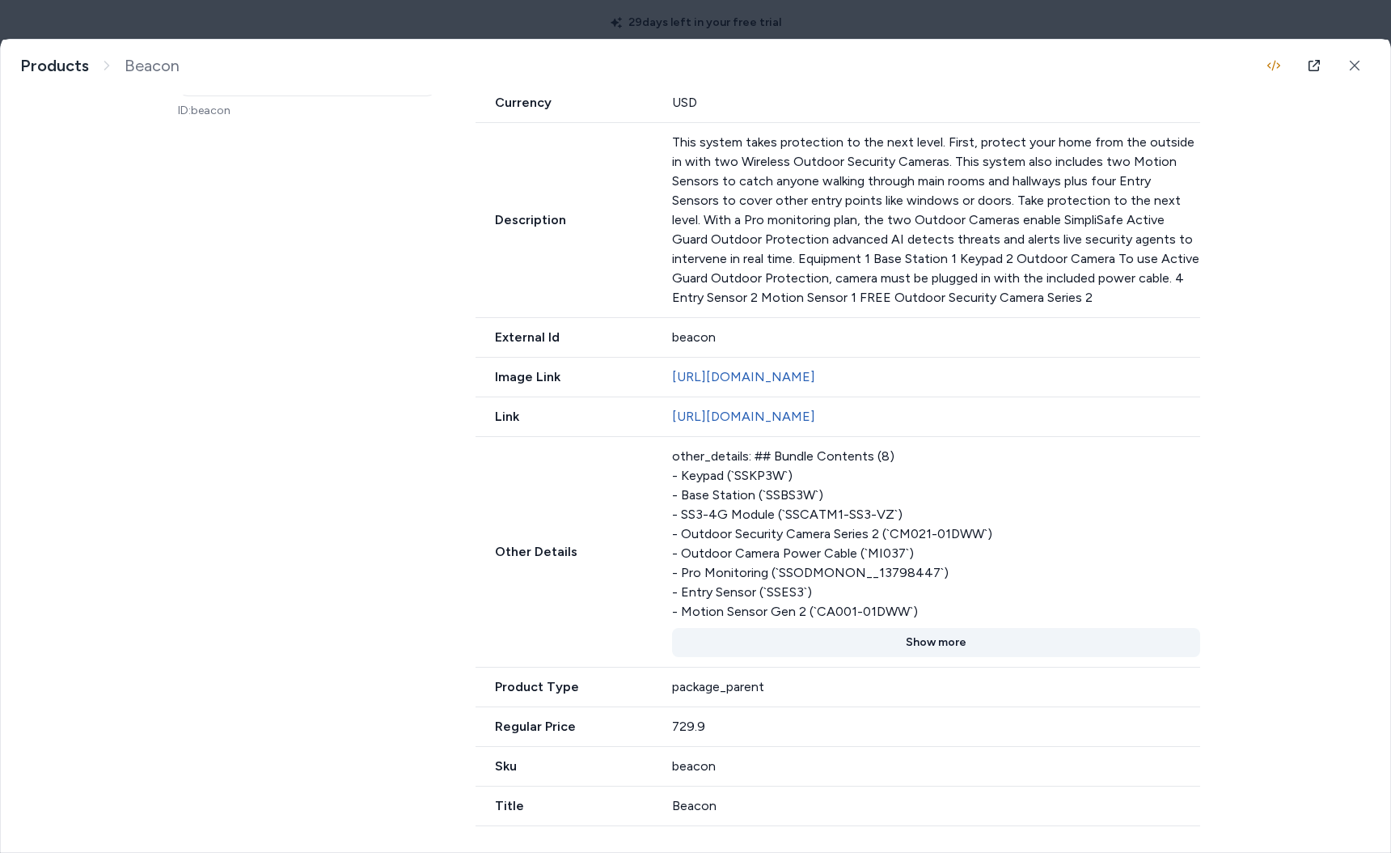
click at [934, 637] on button "Show more" at bounding box center [936, 642] width 529 height 29
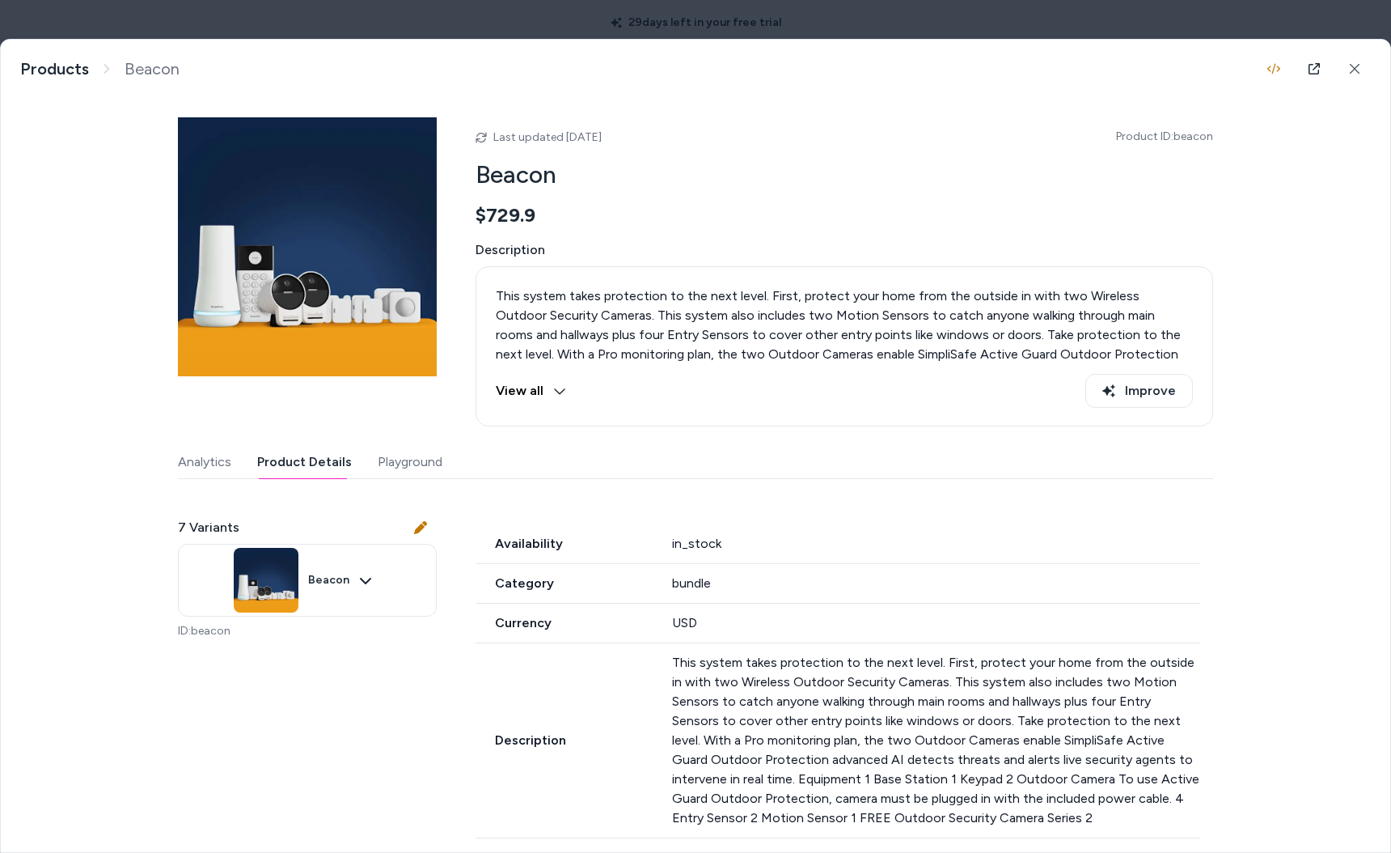
scroll to position [10, 0]
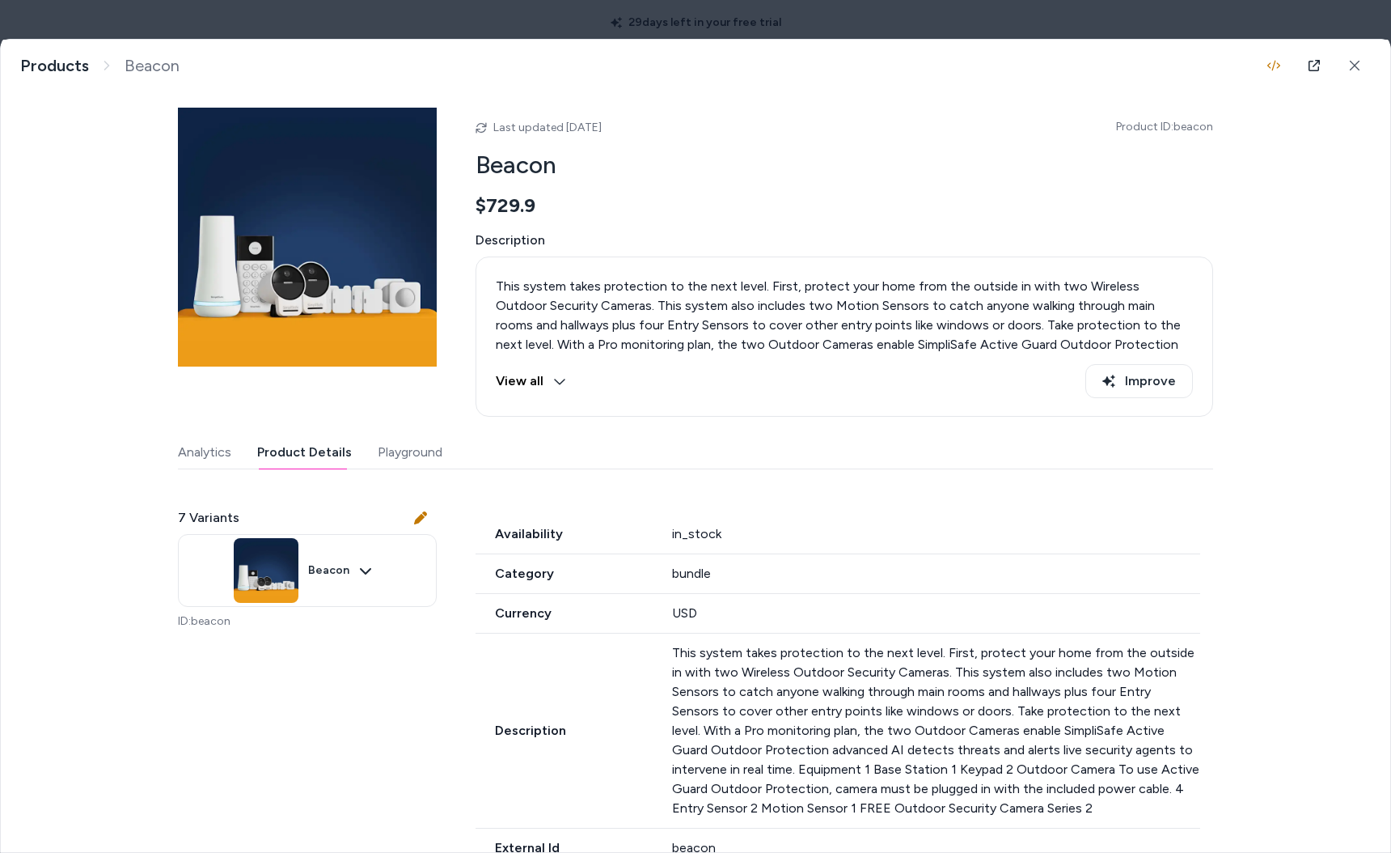
click at [523, 375] on button "View all" at bounding box center [531, 381] width 70 height 34
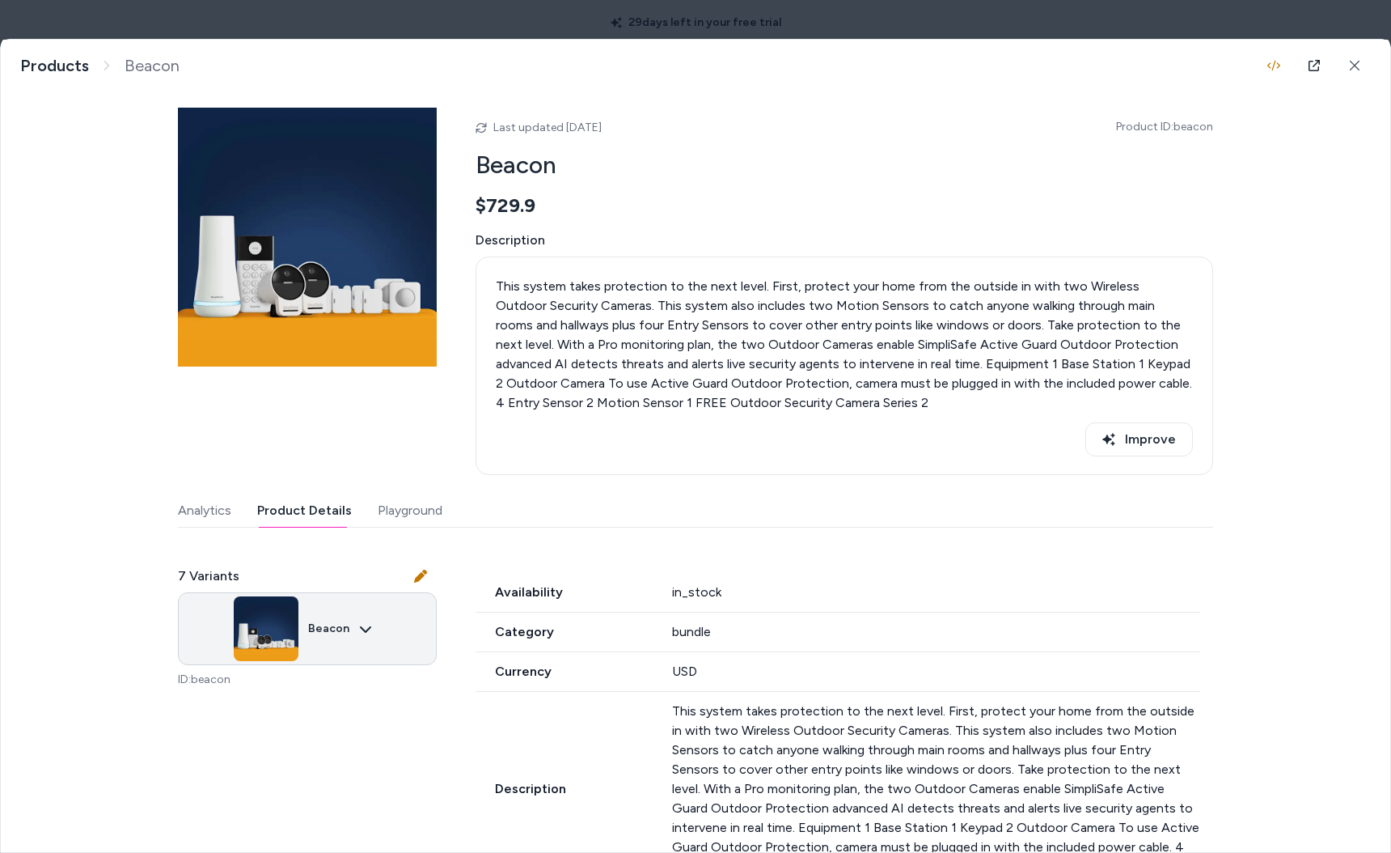
click at [322, 636] on body "29 days left in your free trial Home Agents Inbox Analytics Experiences Knowled…" at bounding box center [695, 426] width 1391 height 853
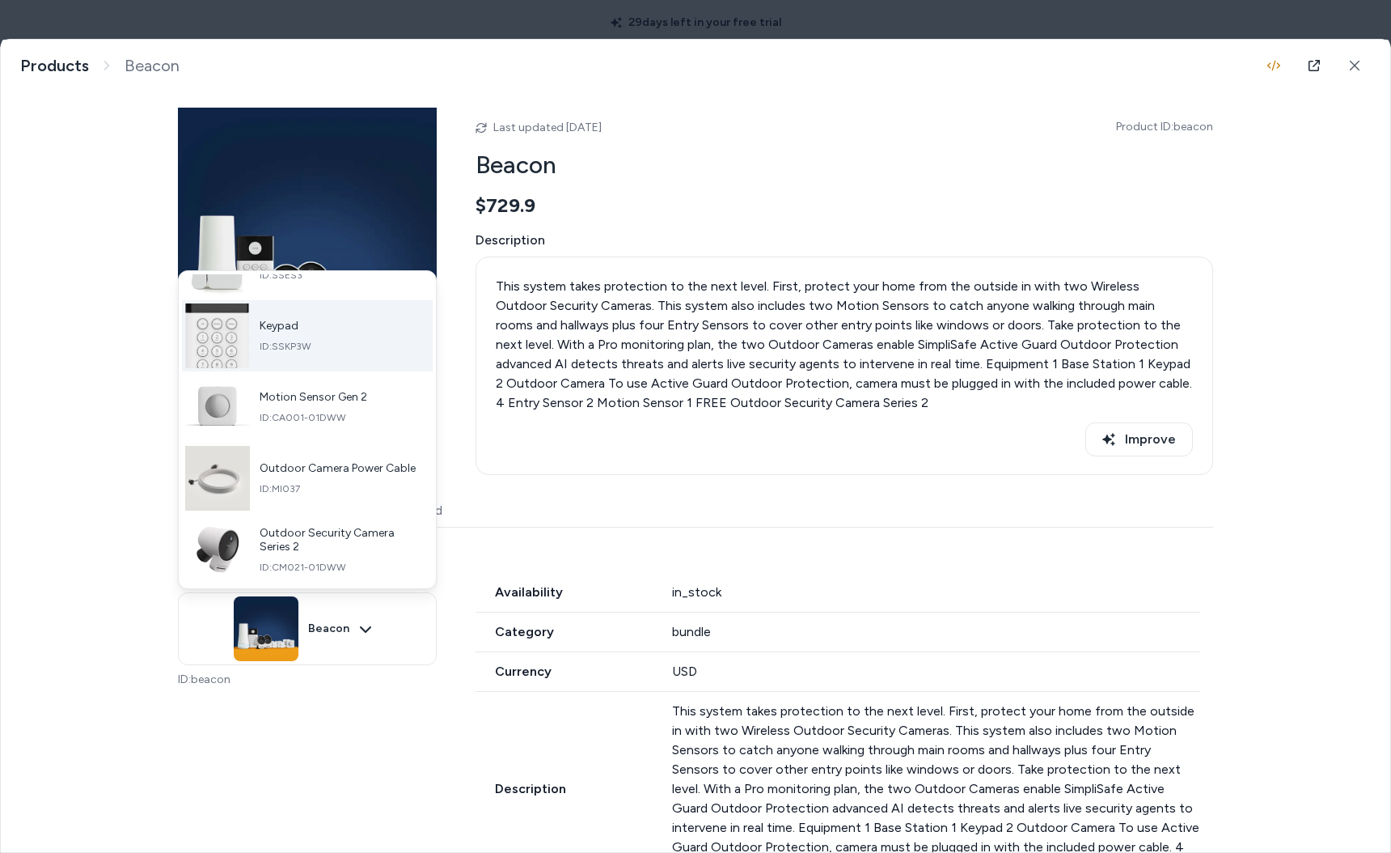
scroll to position [0, 0]
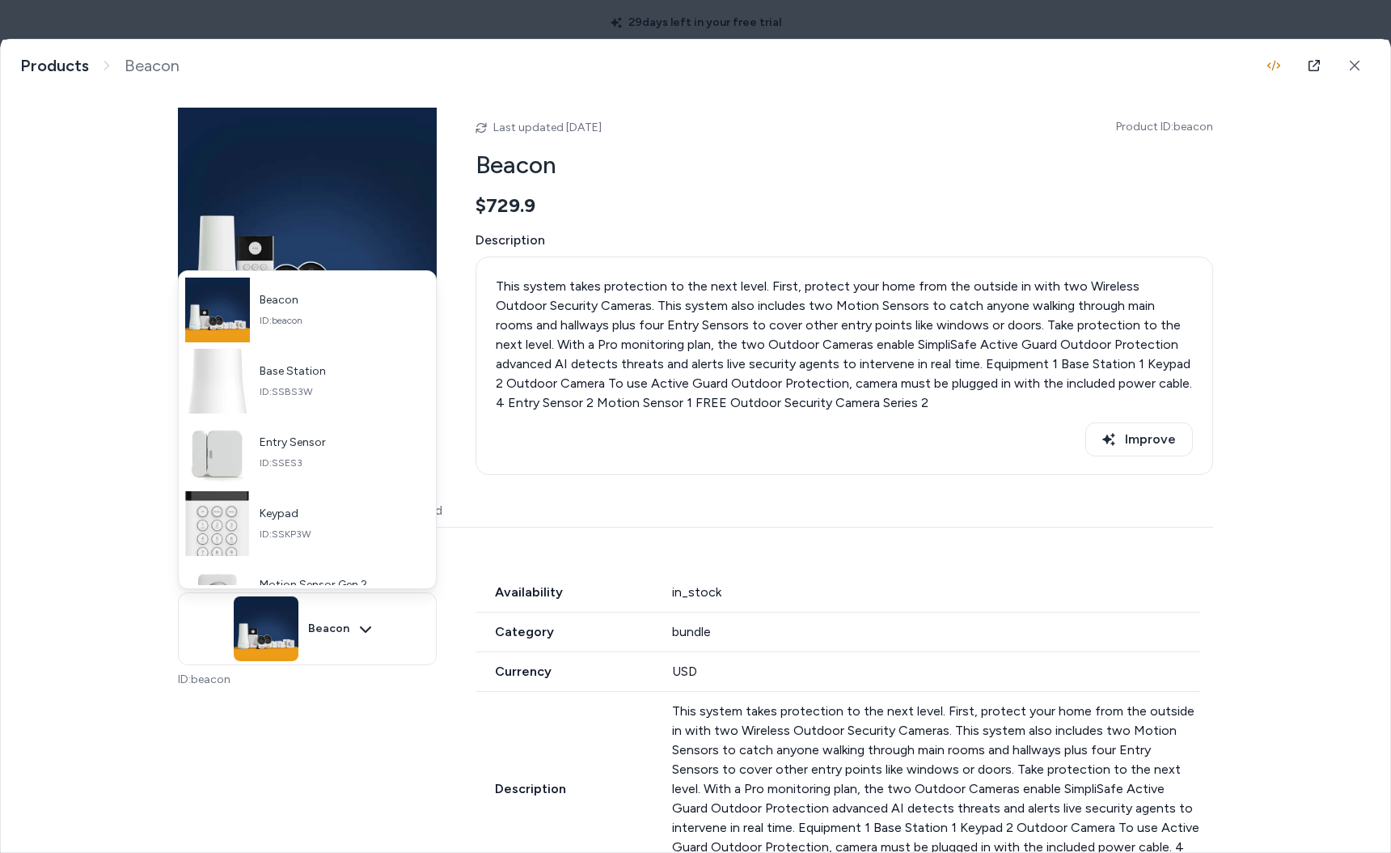
click at [676, 466] on div at bounding box center [695, 426] width 1391 height 853
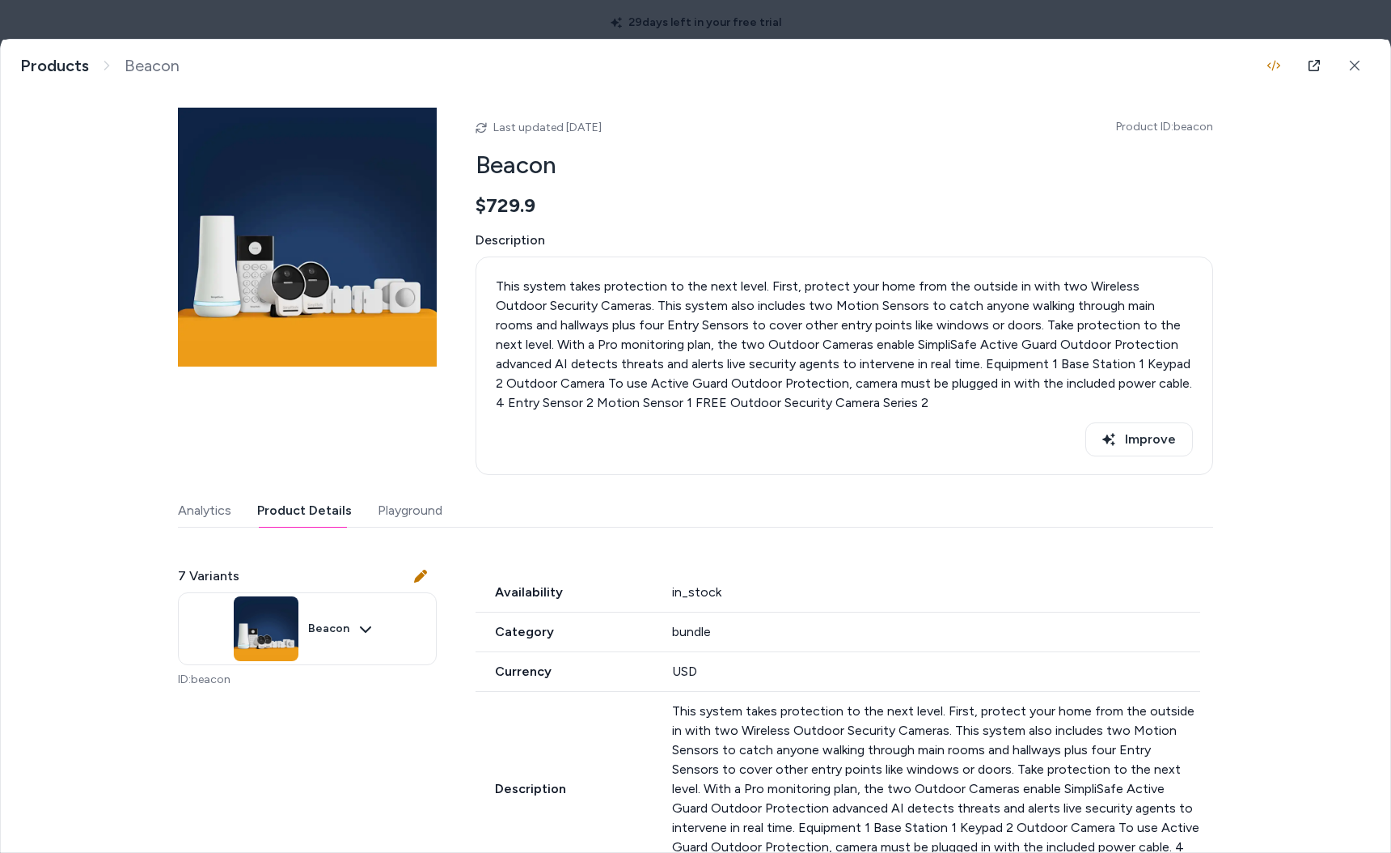
click at [304, 17] on body "29 days left in your free trial Home Agents Inbox Analytics Experiences Knowled…" at bounding box center [695, 426] width 1391 height 853
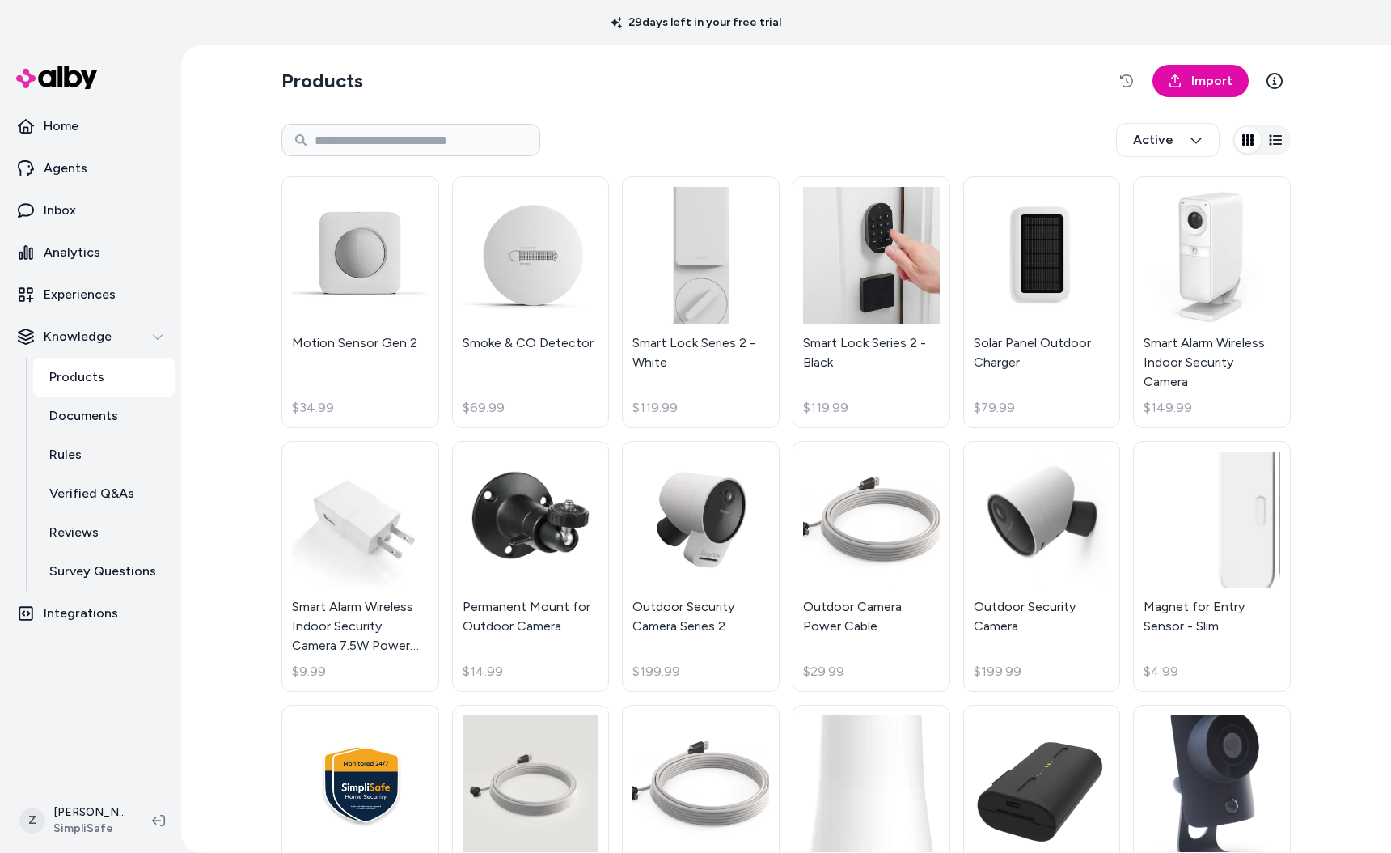
click at [1282, 147] on button "button" at bounding box center [1276, 140] width 26 height 26
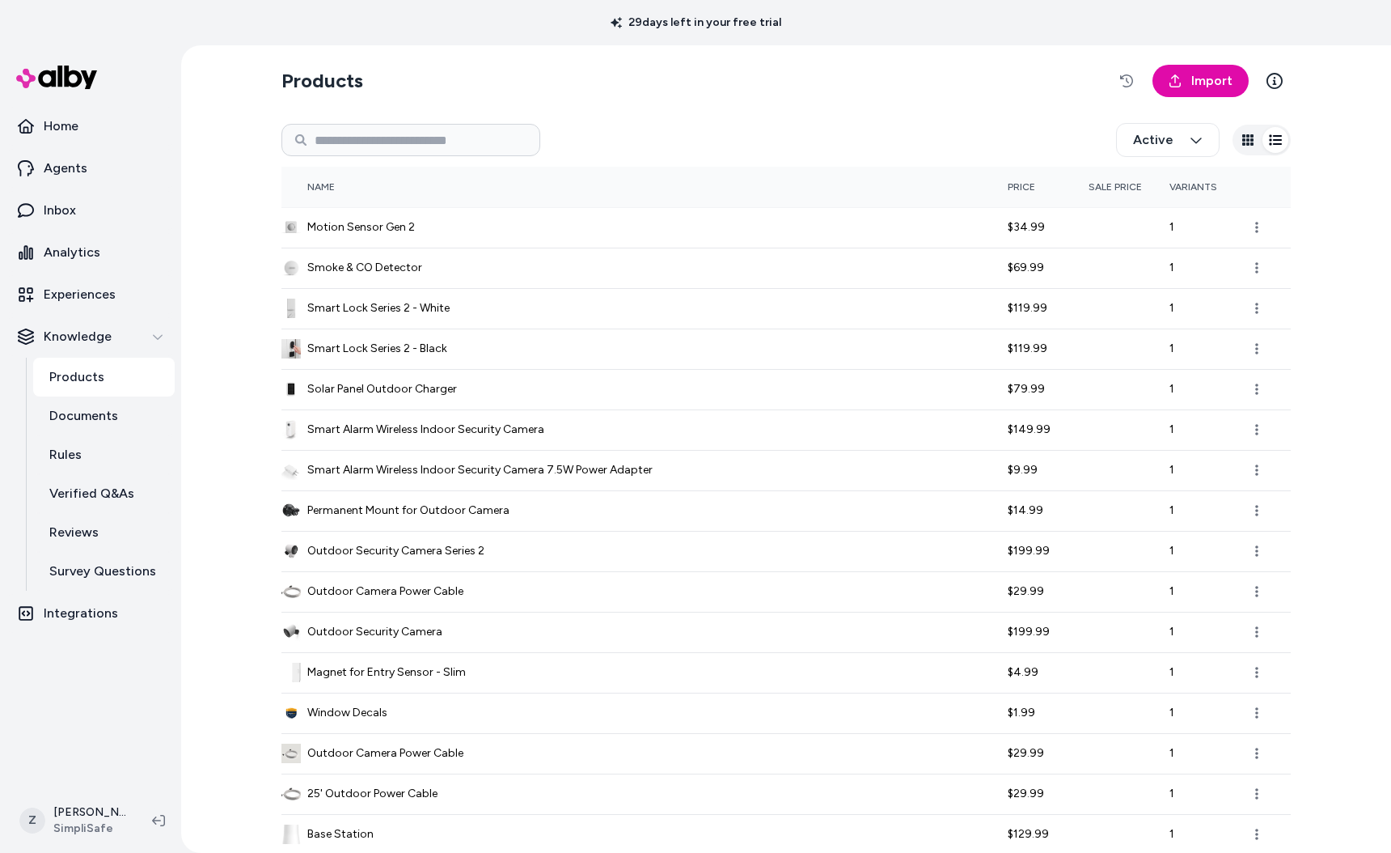
click at [1252, 129] on button "button" at bounding box center [1248, 140] width 26 height 26
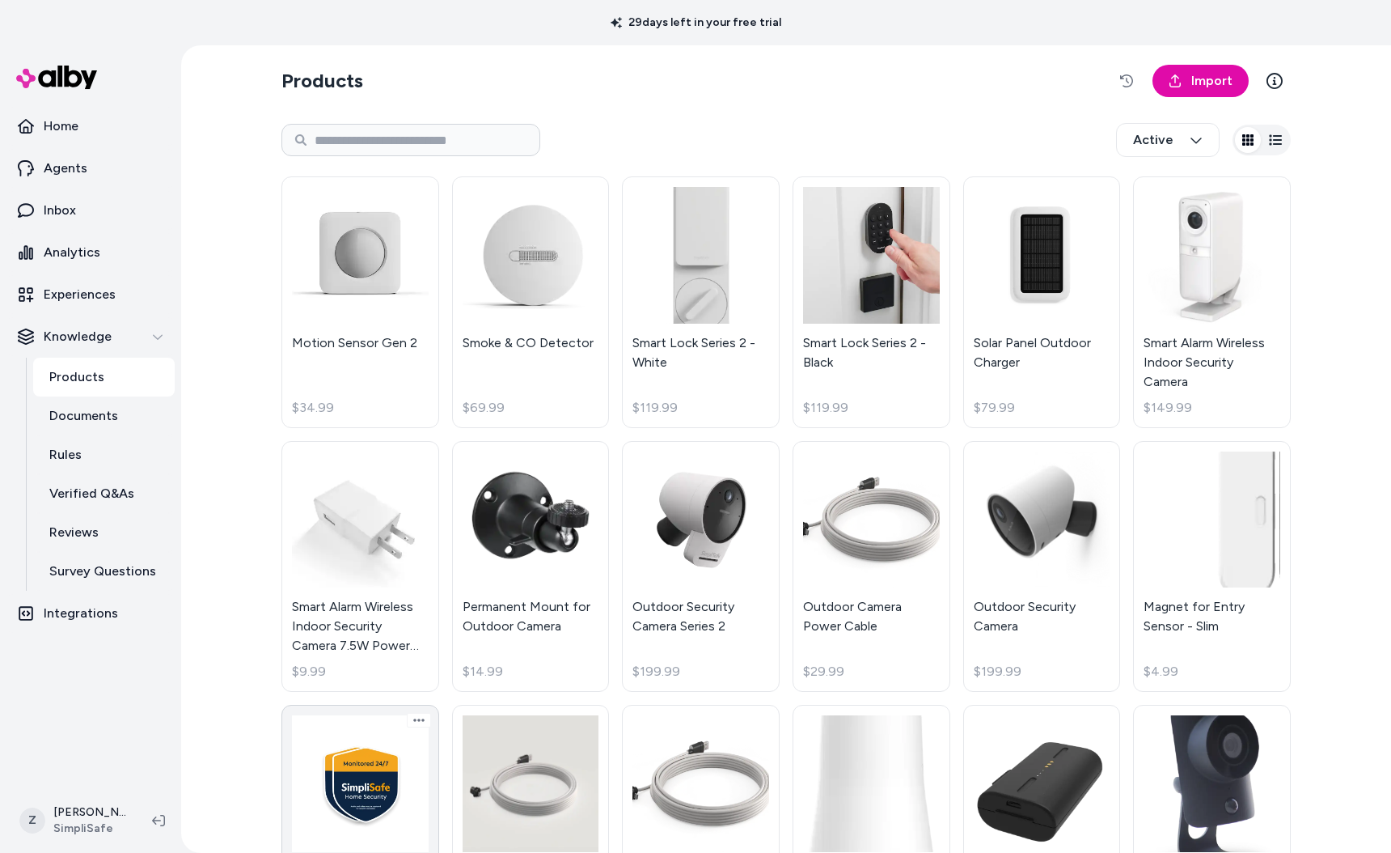
click at [345, 789] on link "Window Decals $1.99" at bounding box center [361, 821] width 158 height 232
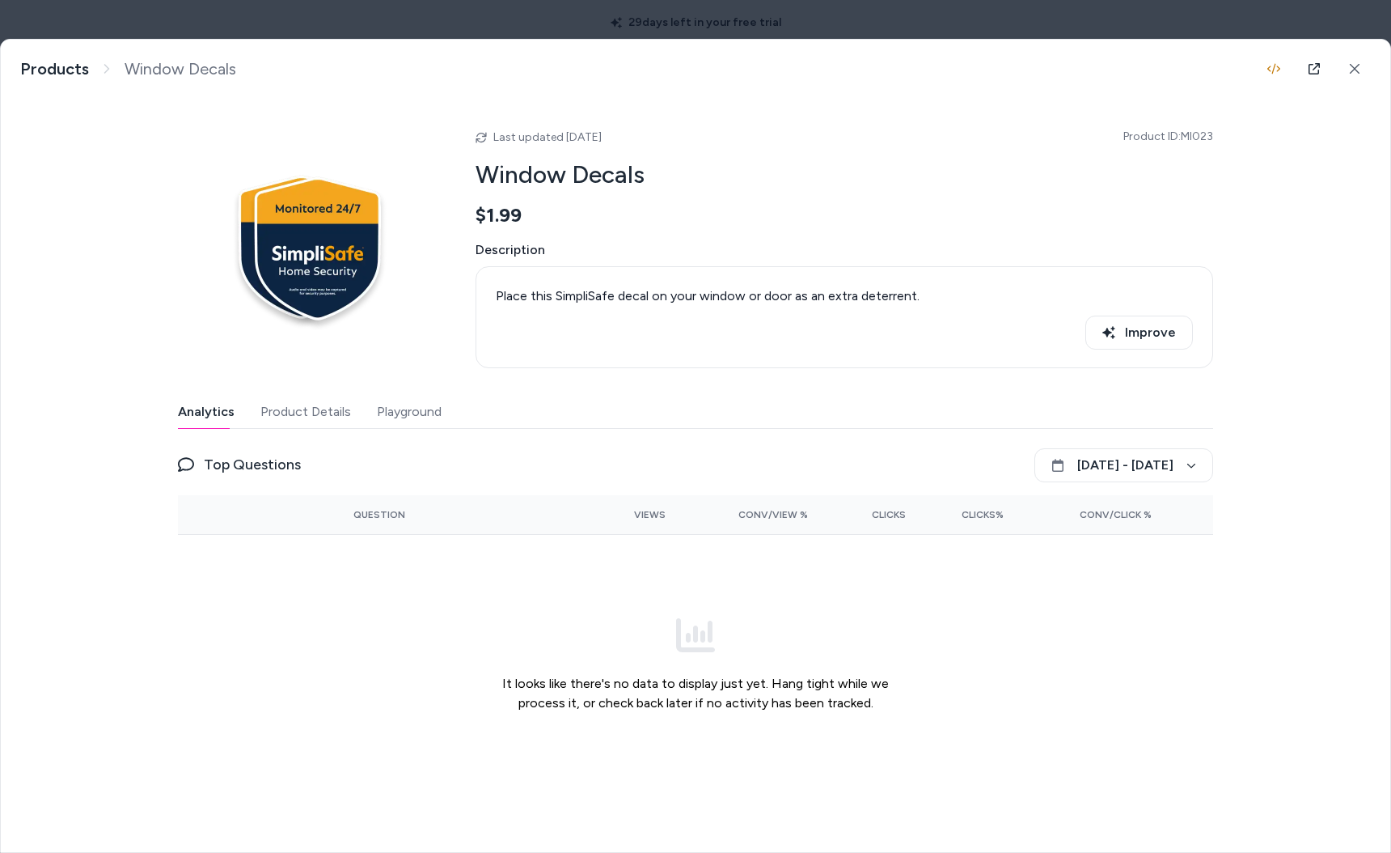
click at [364, 426] on div "Analytics Product Details Playground" at bounding box center [696, 412] width 1036 height 33
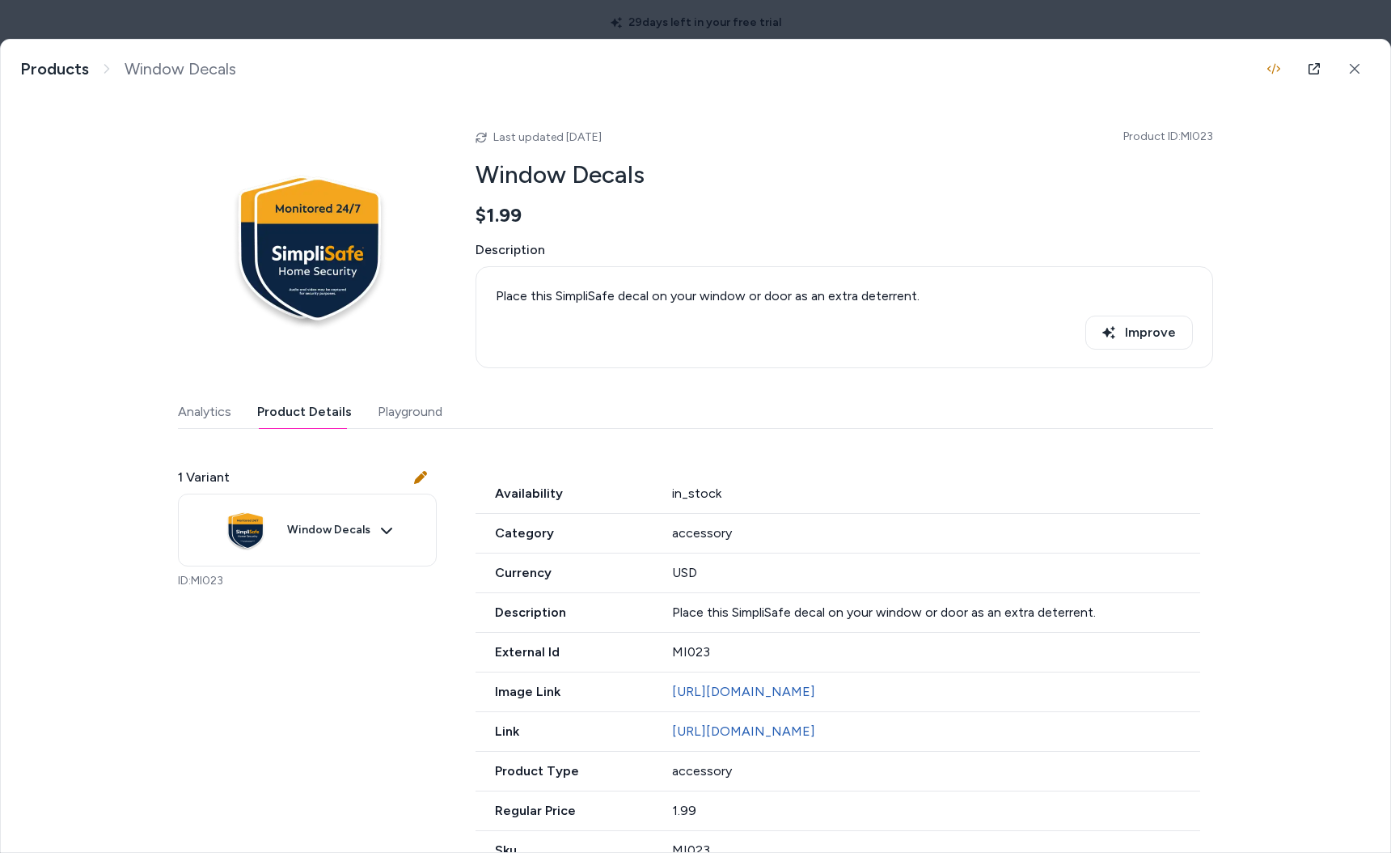
click at [307, 424] on button "Product Details" at bounding box center [304, 412] width 95 height 32
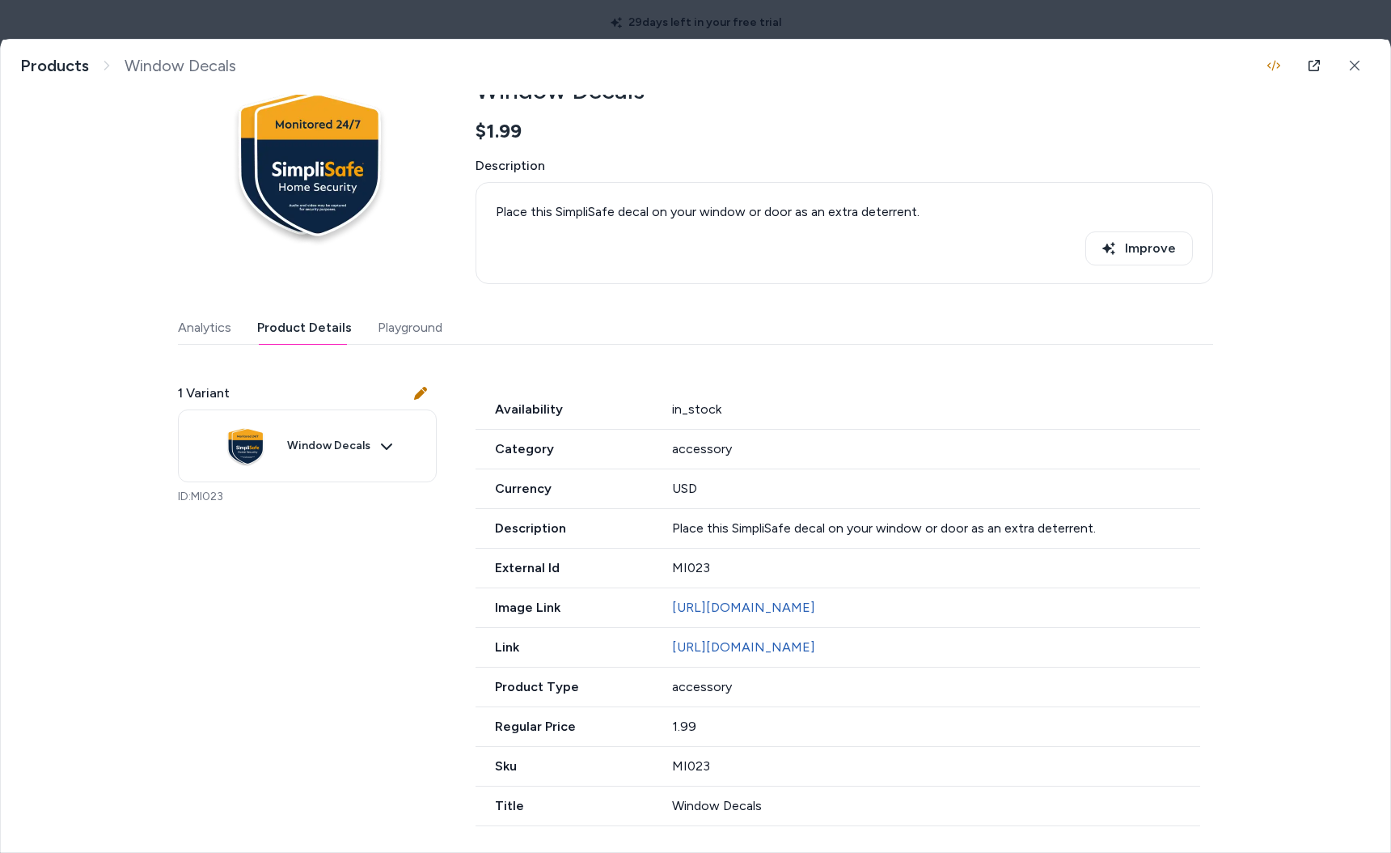
click at [340, 377] on div "1 Variant" at bounding box center [307, 393] width 259 height 32
click at [338, 413] on body "29 days left in your free trial Home Agents Inbox Analytics Experiences Knowled…" at bounding box center [695, 426] width 1391 height 853
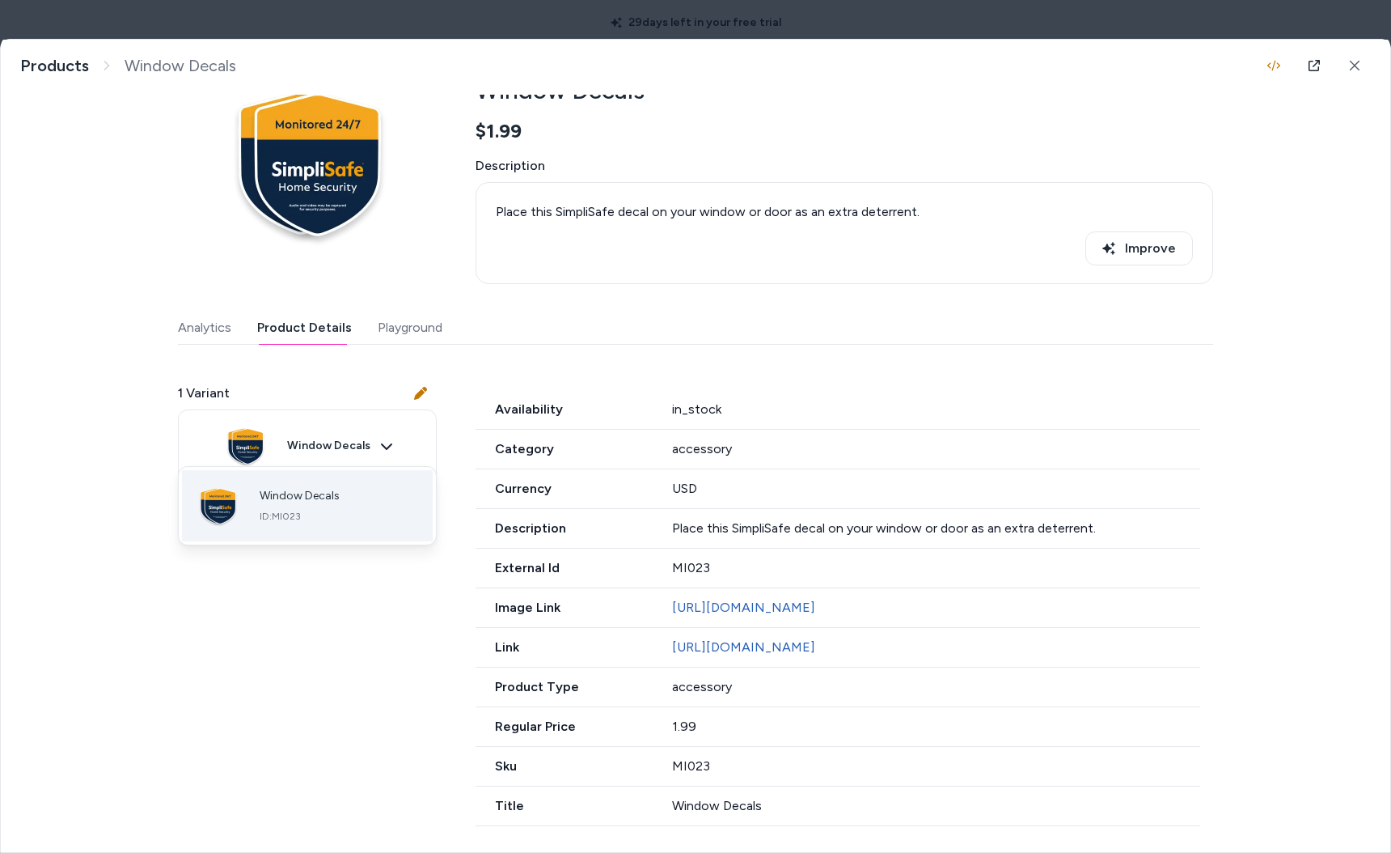
click at [320, 505] on div "Window Decals ID: MI023" at bounding box center [300, 506] width 80 height 34
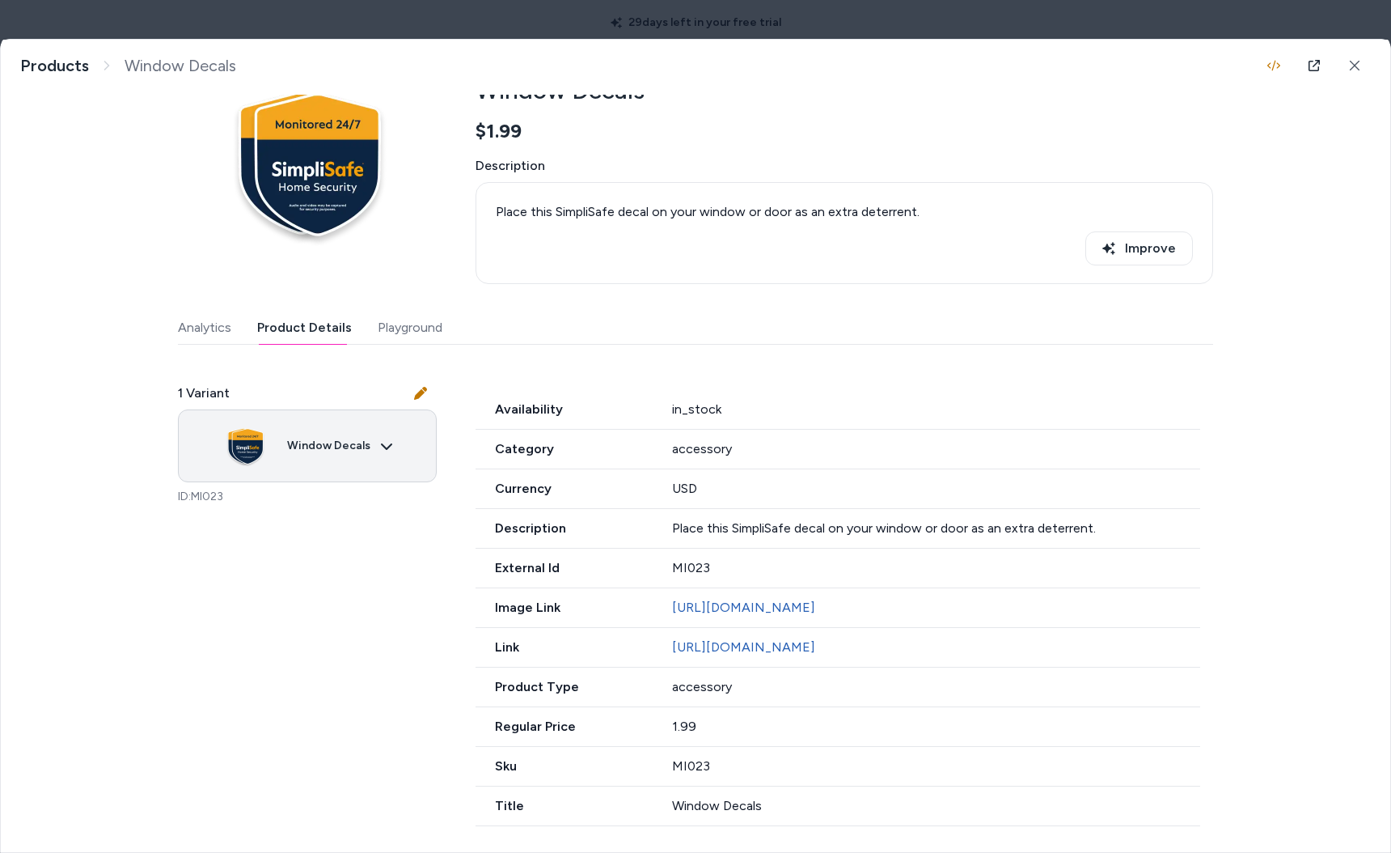
click at [334, 432] on body "29 days left in your free trial Home Agents Inbox Analytics Experiences Knowled…" at bounding box center [695, 426] width 1391 height 853
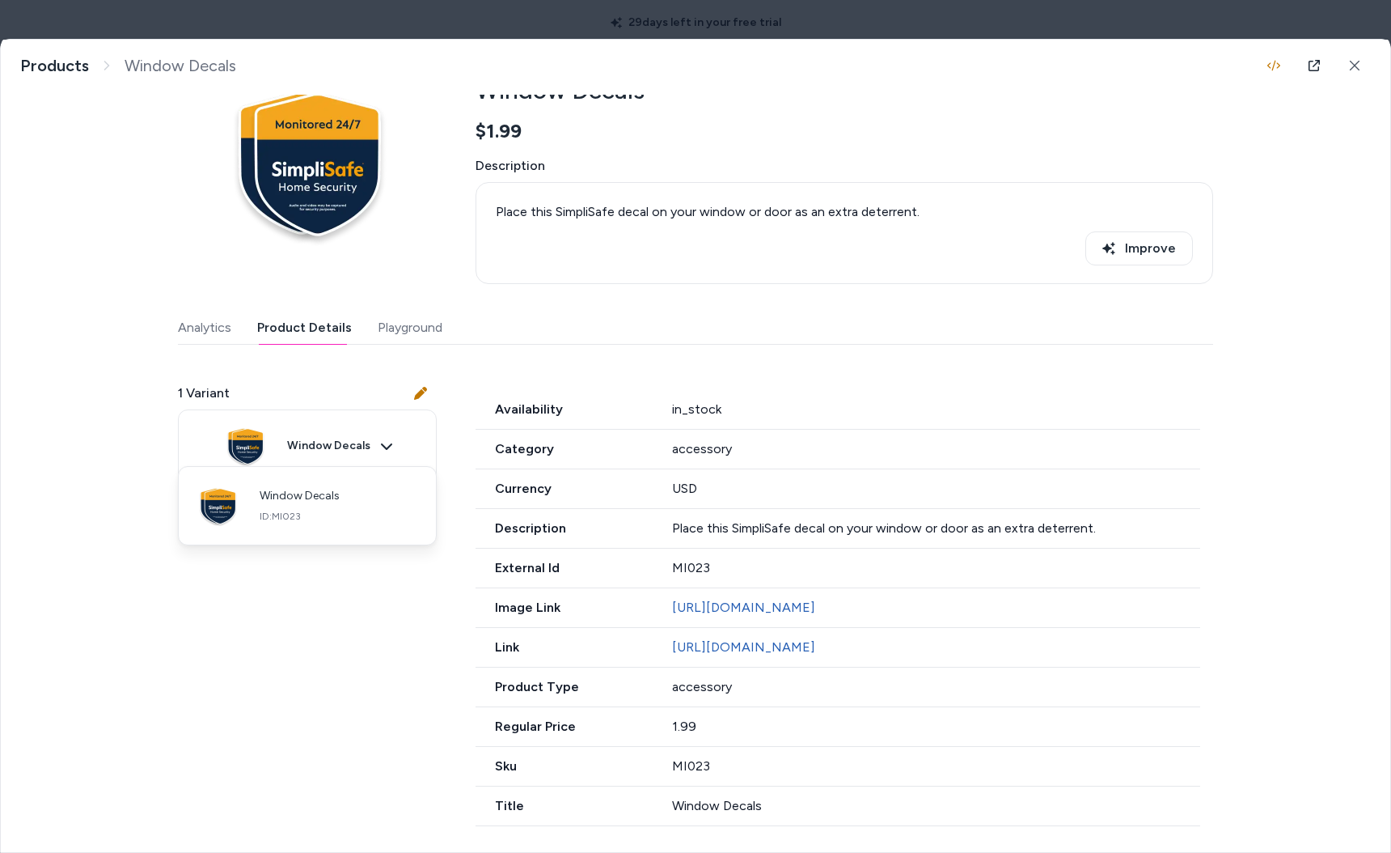
click at [215, 307] on div at bounding box center [695, 426] width 1391 height 853
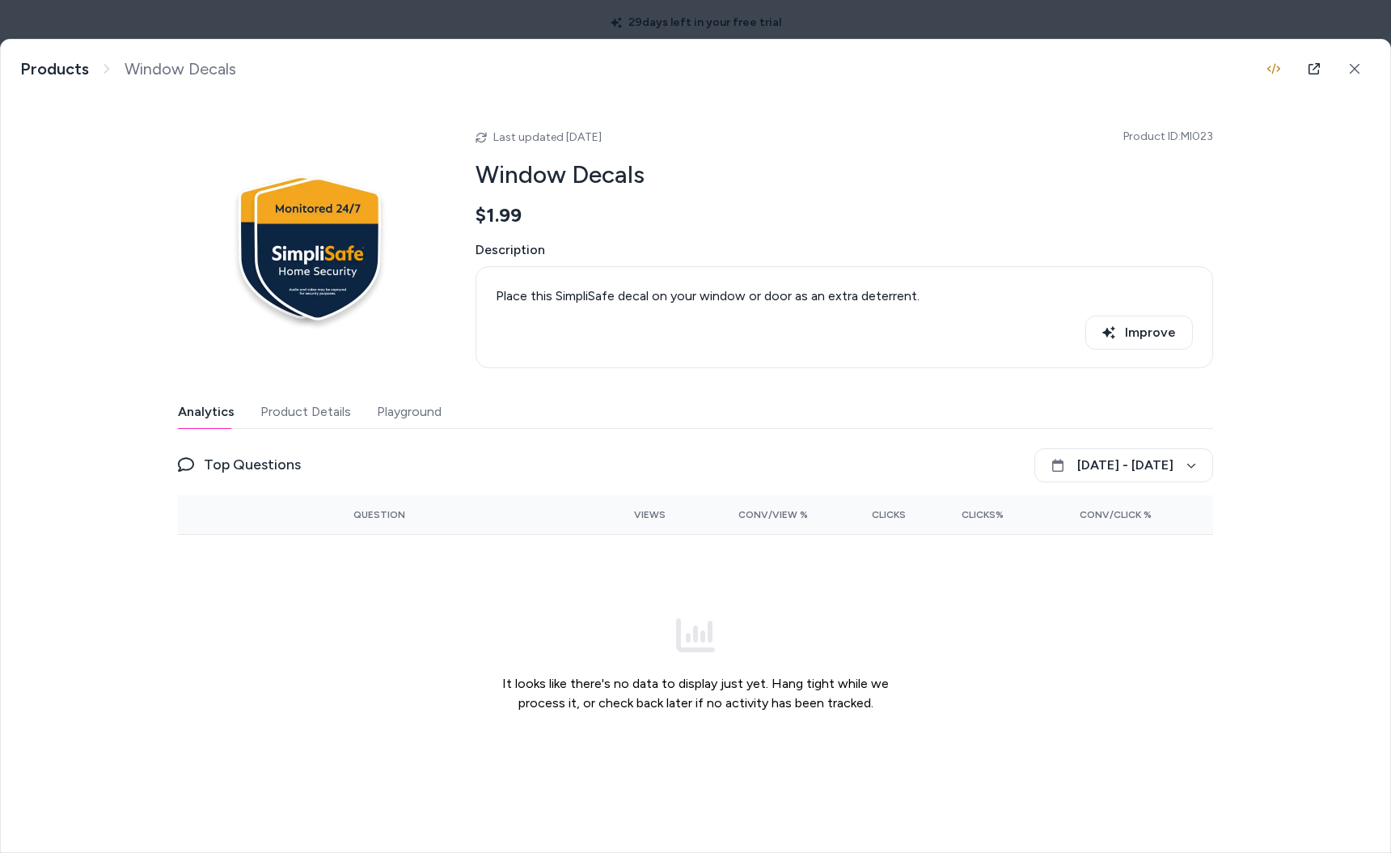
click at [214, 307] on div "Last updated [DATE] Product ID: MI023 Window Decals $1.99 Description Place thi…" at bounding box center [696, 446] width 1036 height 696
